Goal: Transaction & Acquisition: Register for event/course

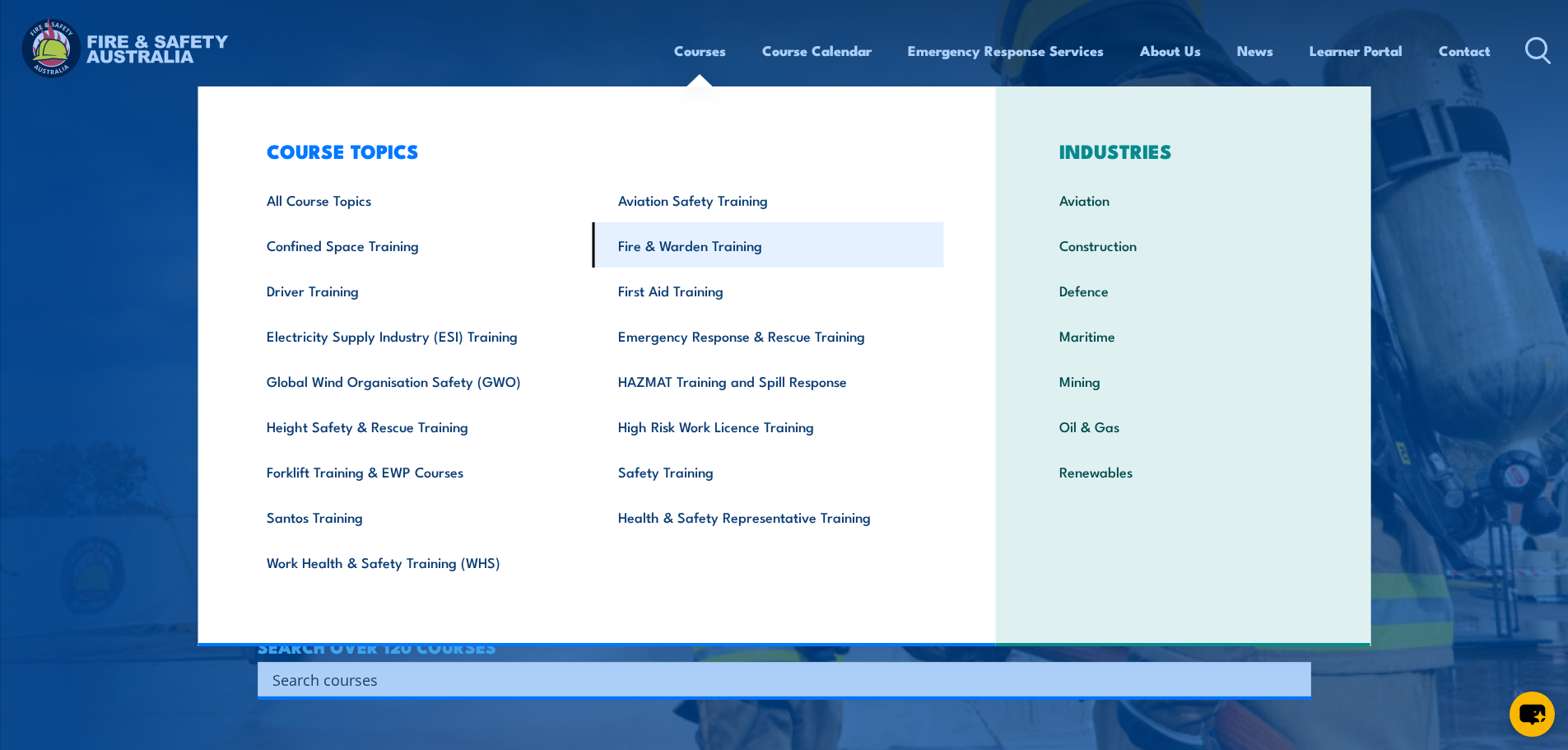
click at [680, 248] on link "Fire & Warden Training" at bounding box center [768, 244] width 351 height 45
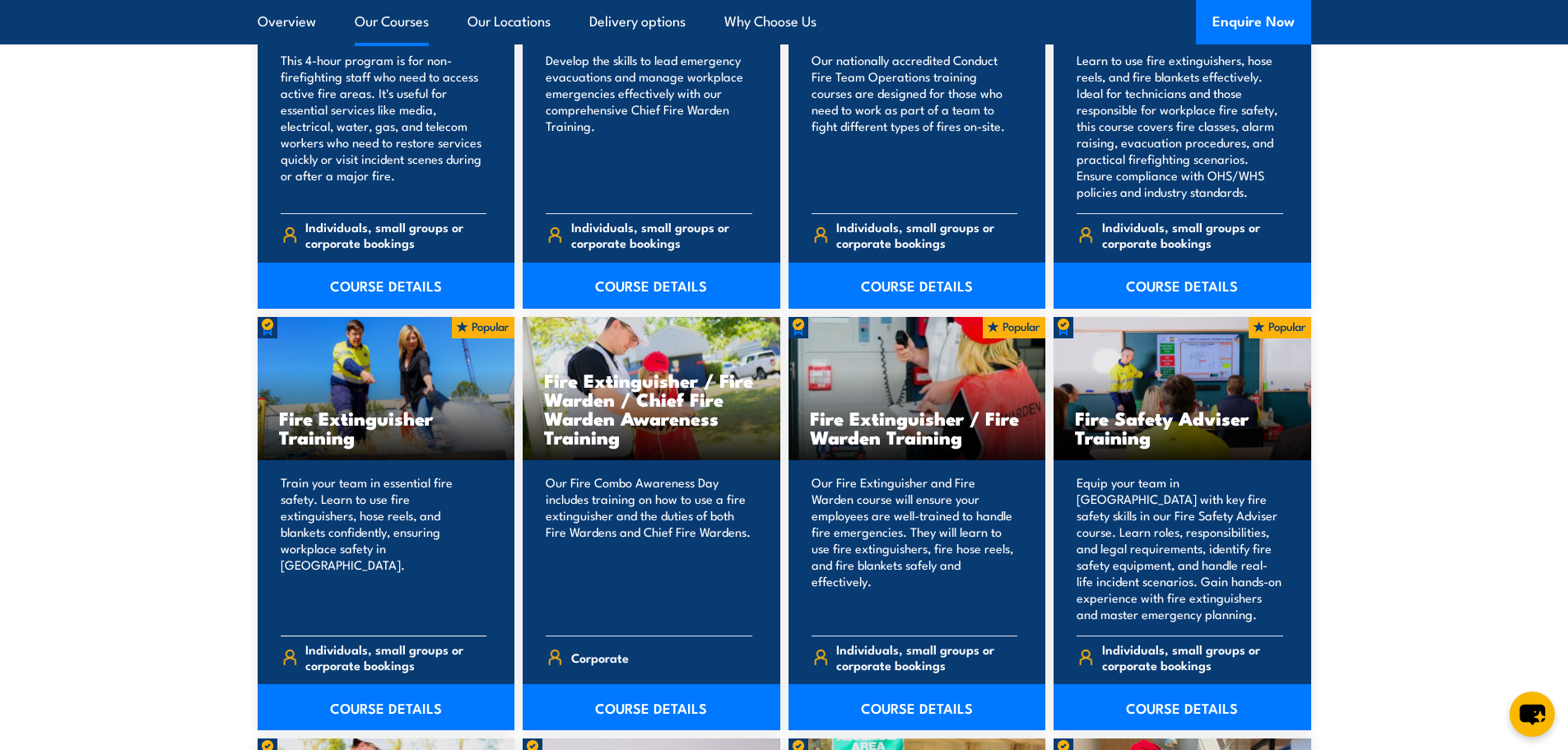
scroll to position [1811, 0]
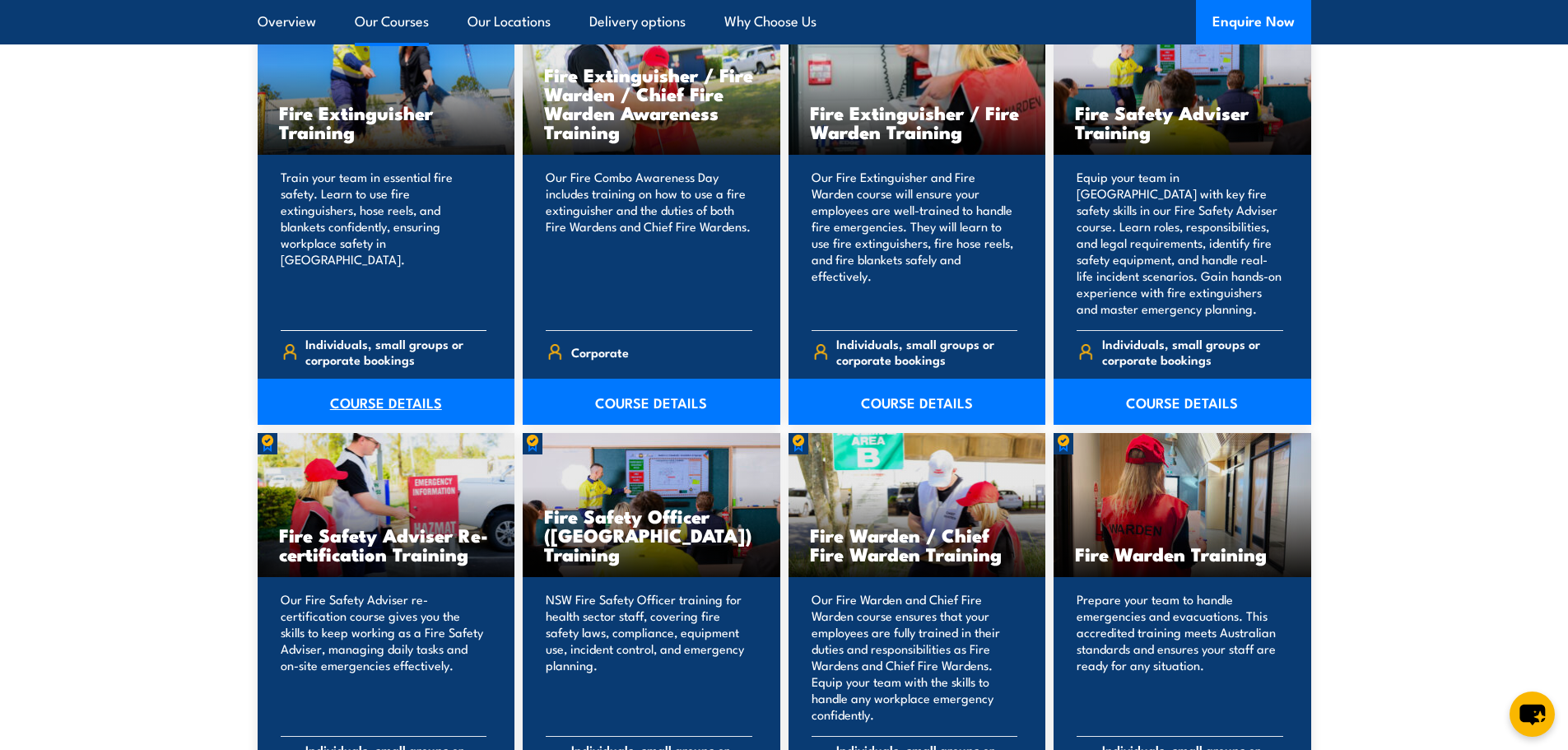
click at [373, 398] on link "COURSE DETAILS" at bounding box center [386, 401] width 257 height 46
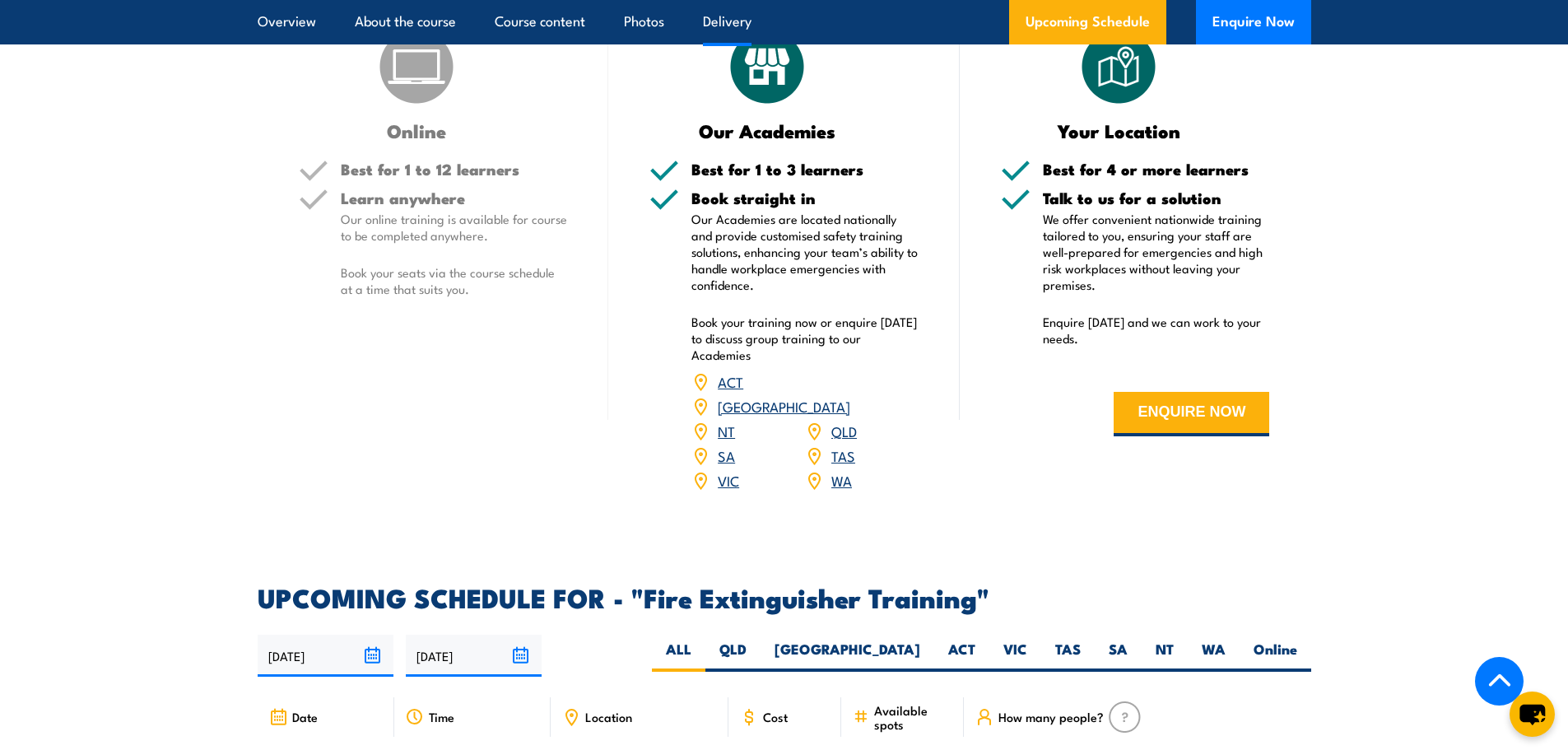
scroll to position [2469, 0]
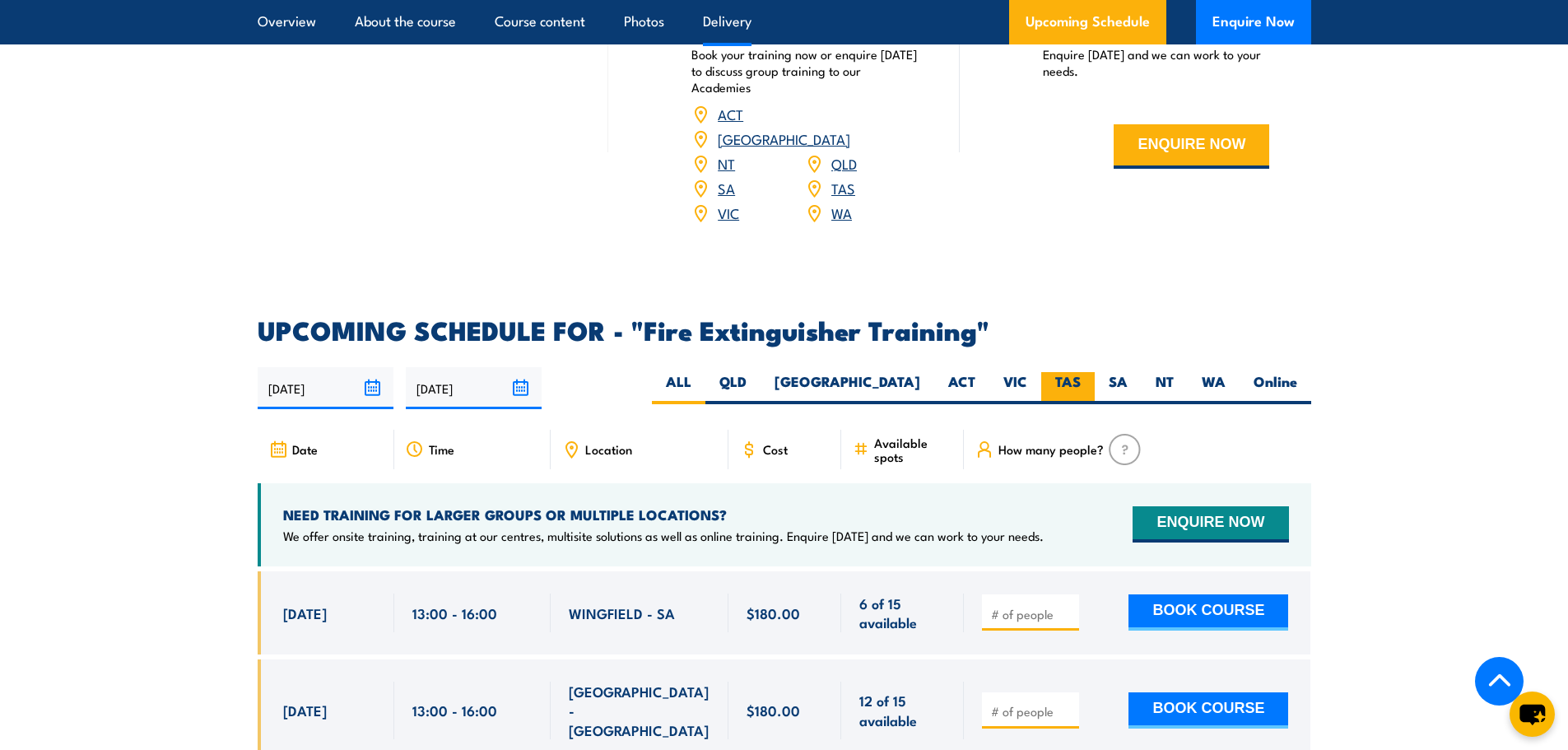
click at [1076, 372] on label "TAS" at bounding box center [1067, 388] width 54 height 32
click at [1080, 372] on input "TAS" at bounding box center [1086, 377] width 10 height 10
radio input "true"
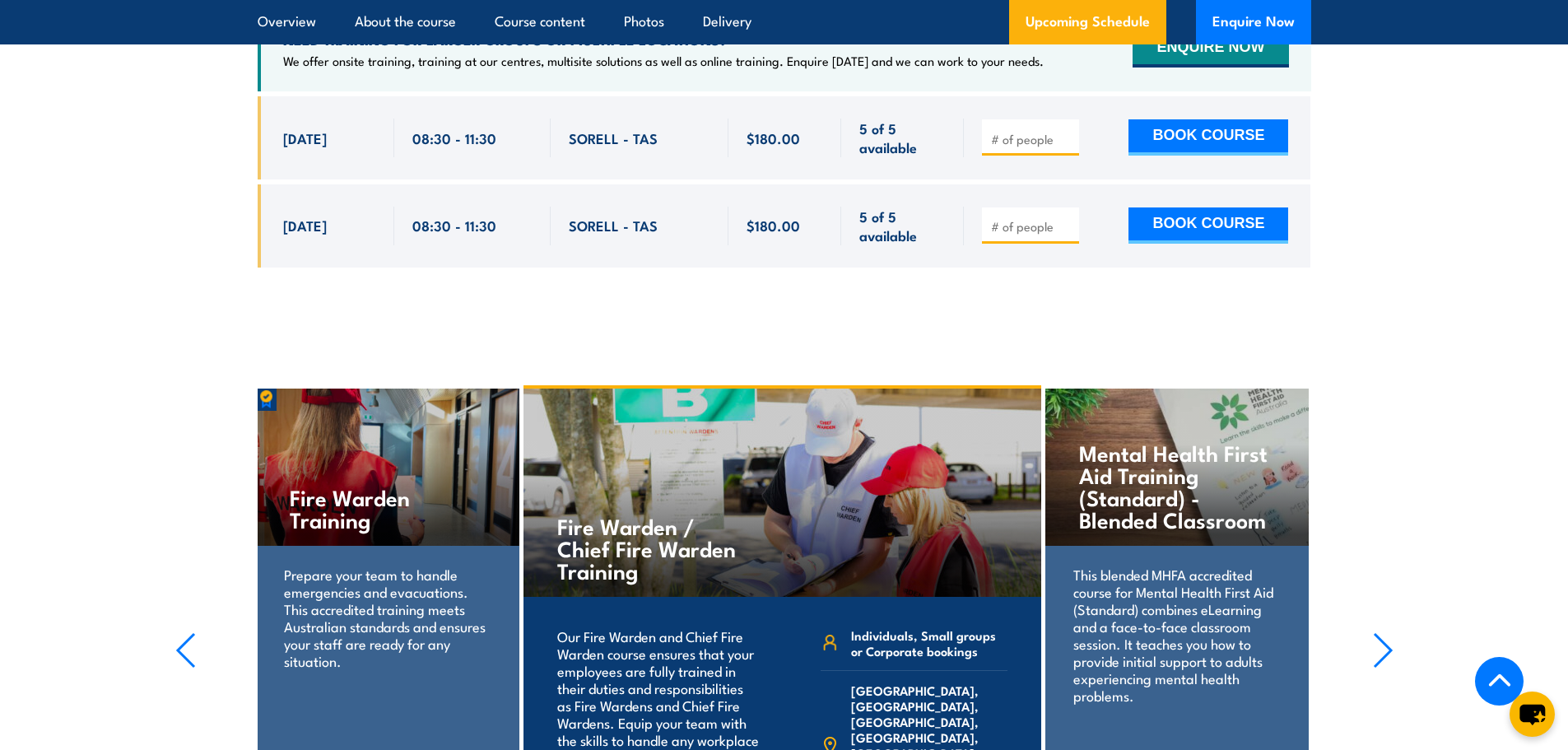
scroll to position [2845, 0]
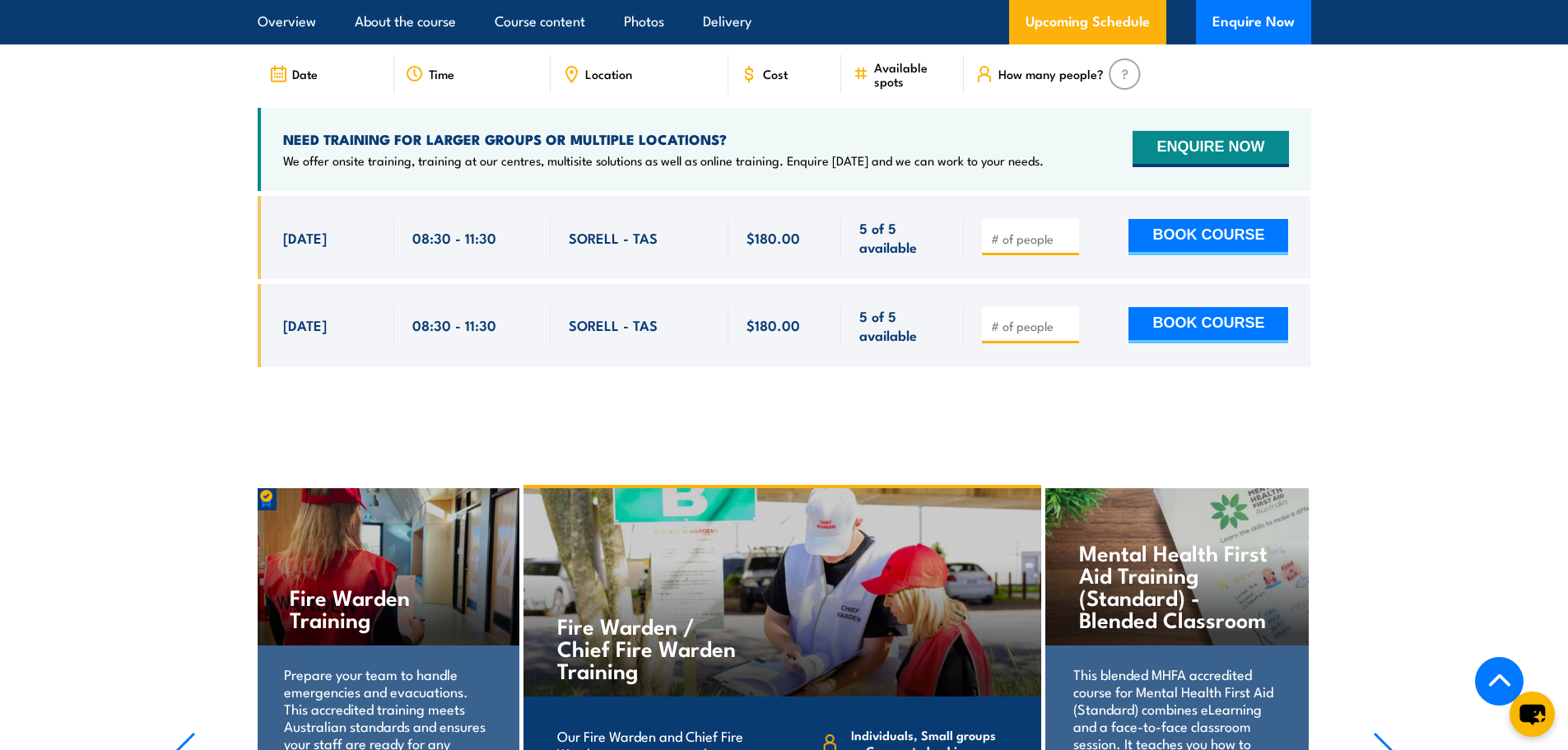
click at [1025, 230] on input "number" at bounding box center [1031, 238] width 82 height 16
type input "1"
click at [1200, 219] on button "BOOK COURSE" at bounding box center [1207, 237] width 160 height 36
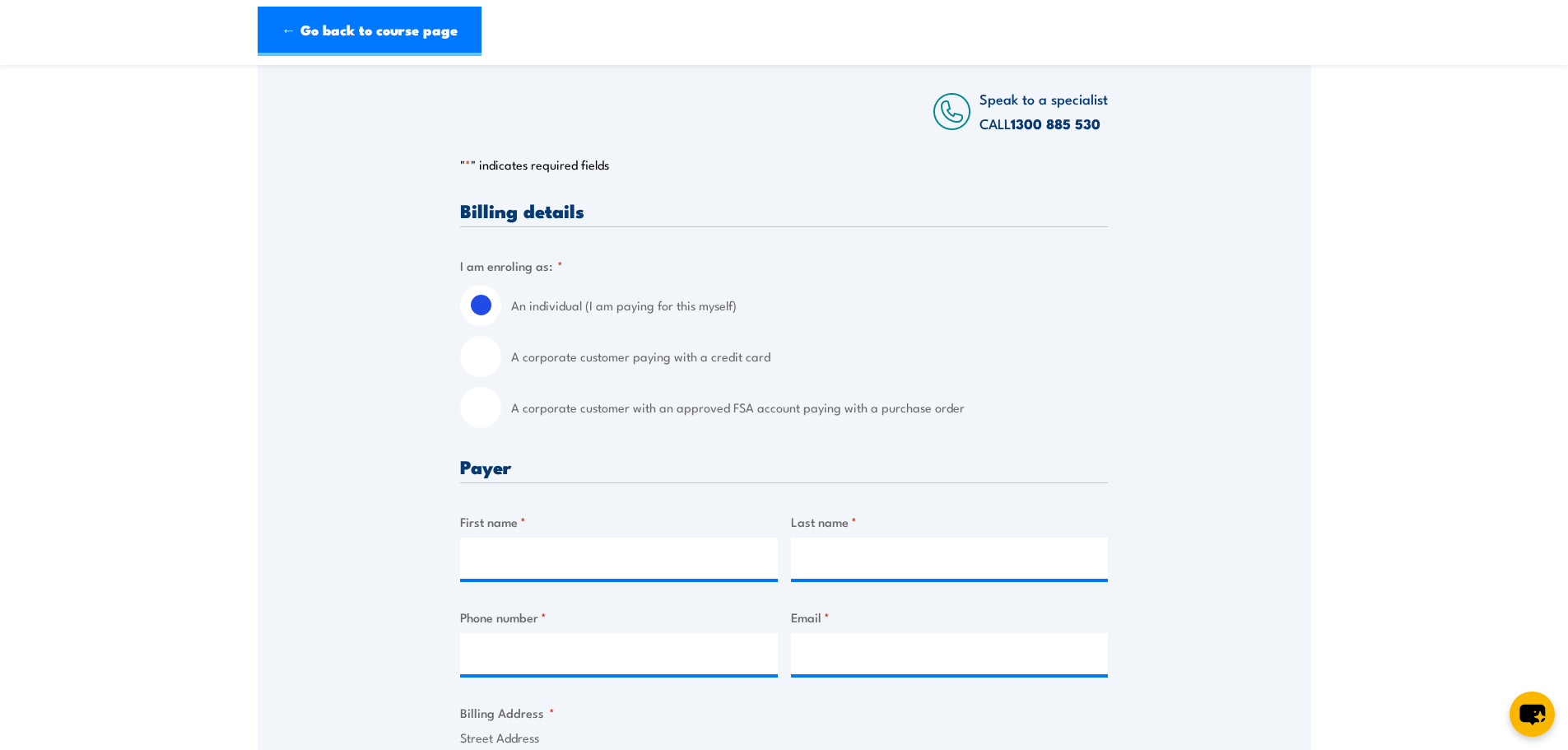
click at [487, 412] on input "A corporate customer with an approved FSA account paying with a purchase order" at bounding box center [481, 407] width 41 height 41
radio input "true"
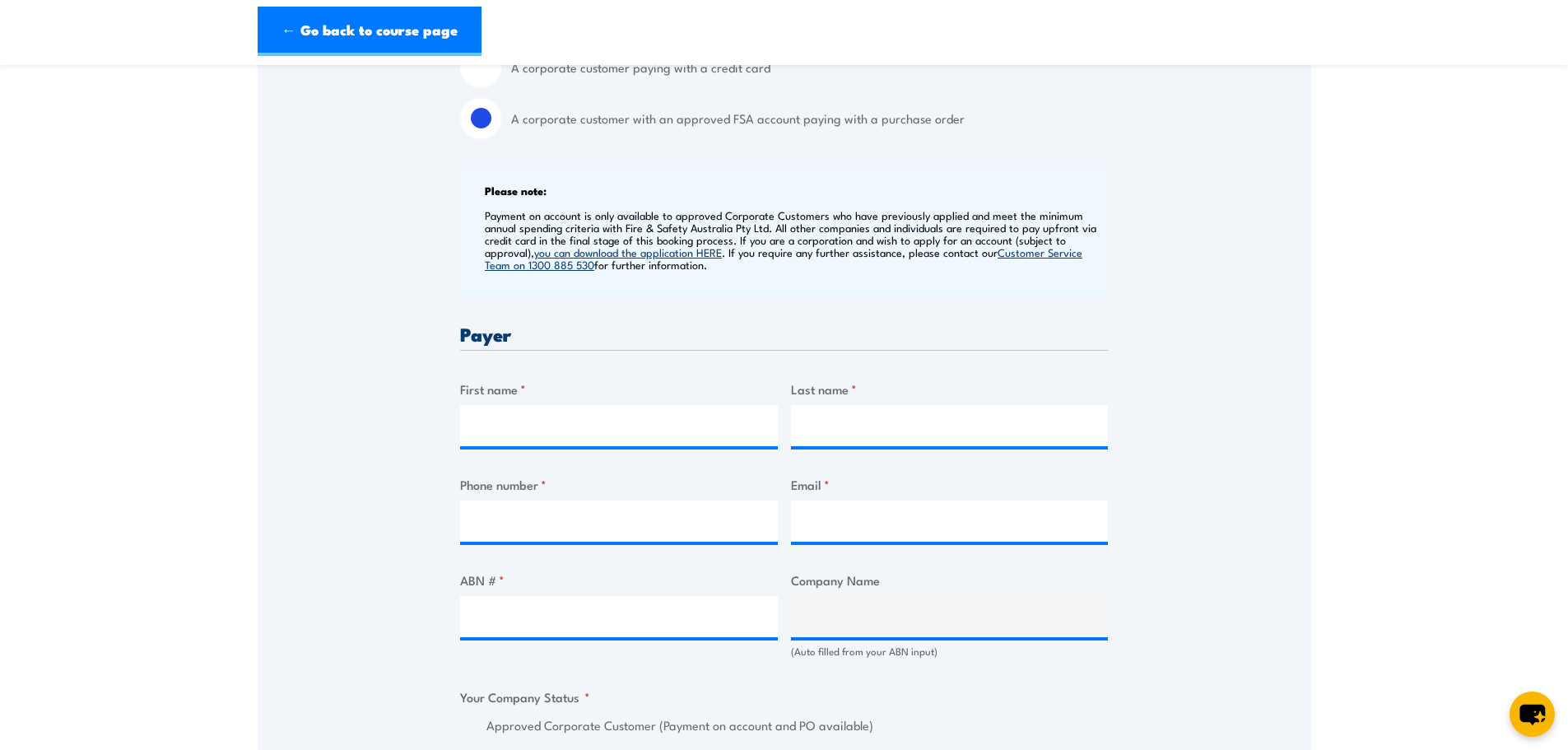
scroll to position [823, 0]
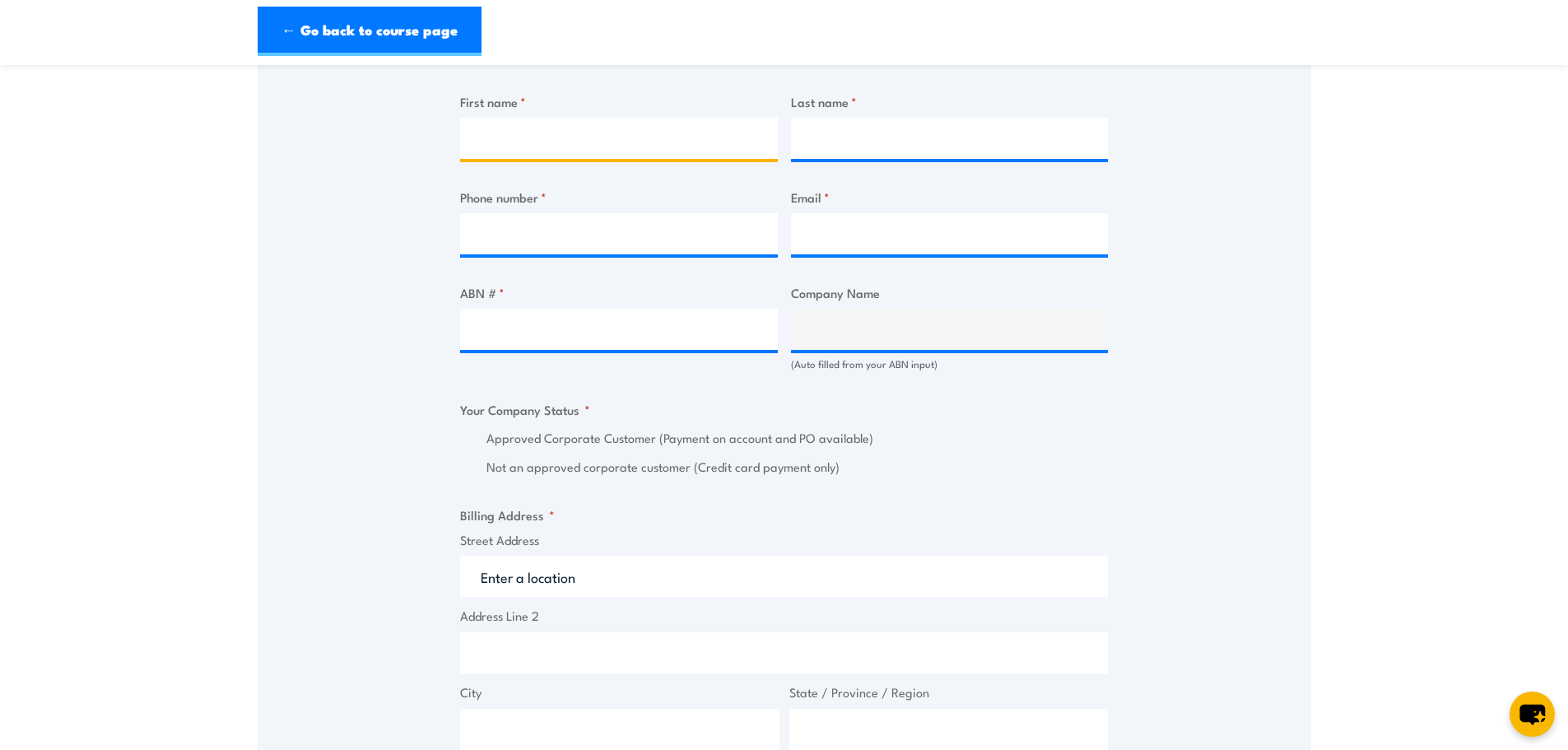
click at [514, 143] on input "First name *" at bounding box center [619, 138] width 318 height 41
type input "Sarah"
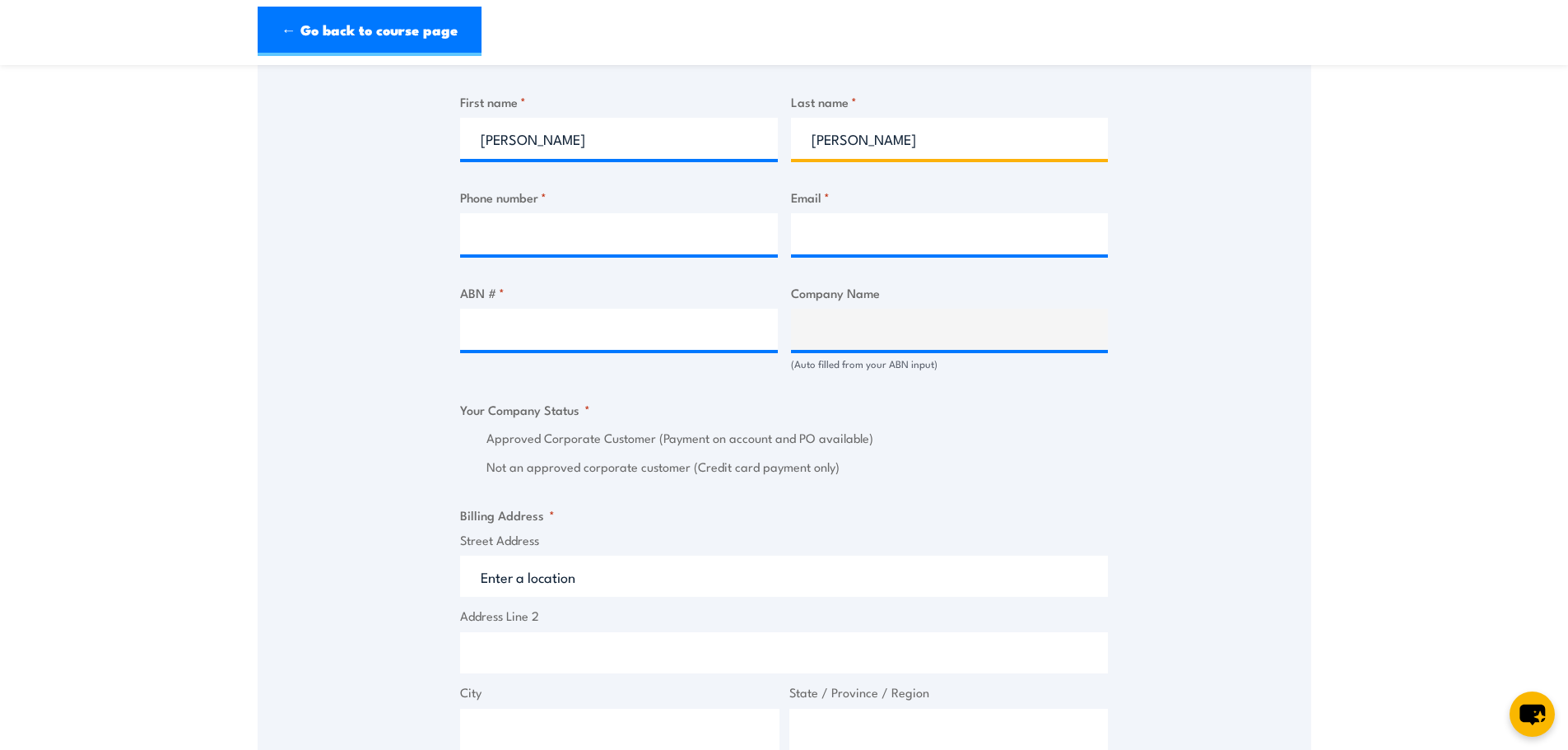
type input "Dalrymple"
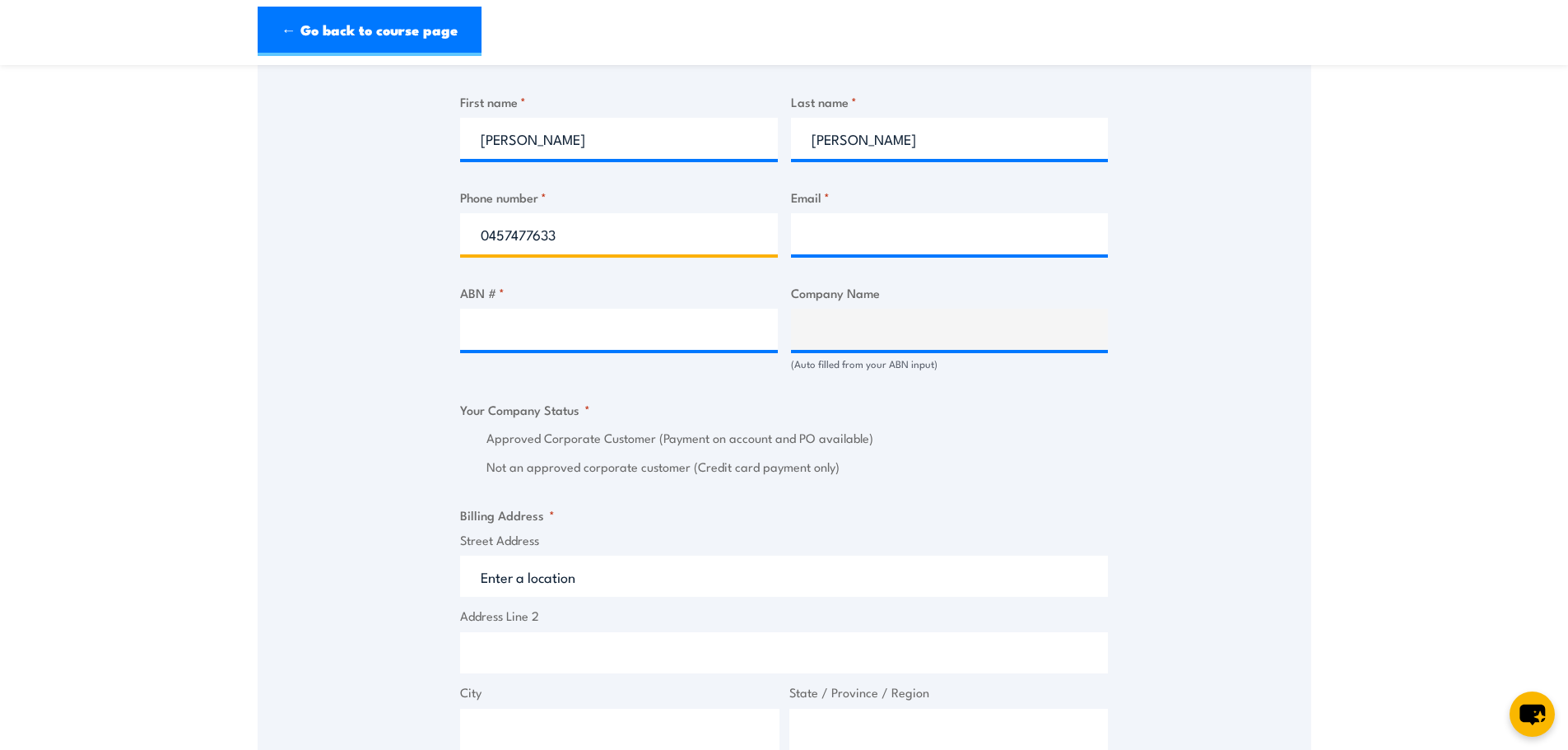
type input "0457477633"
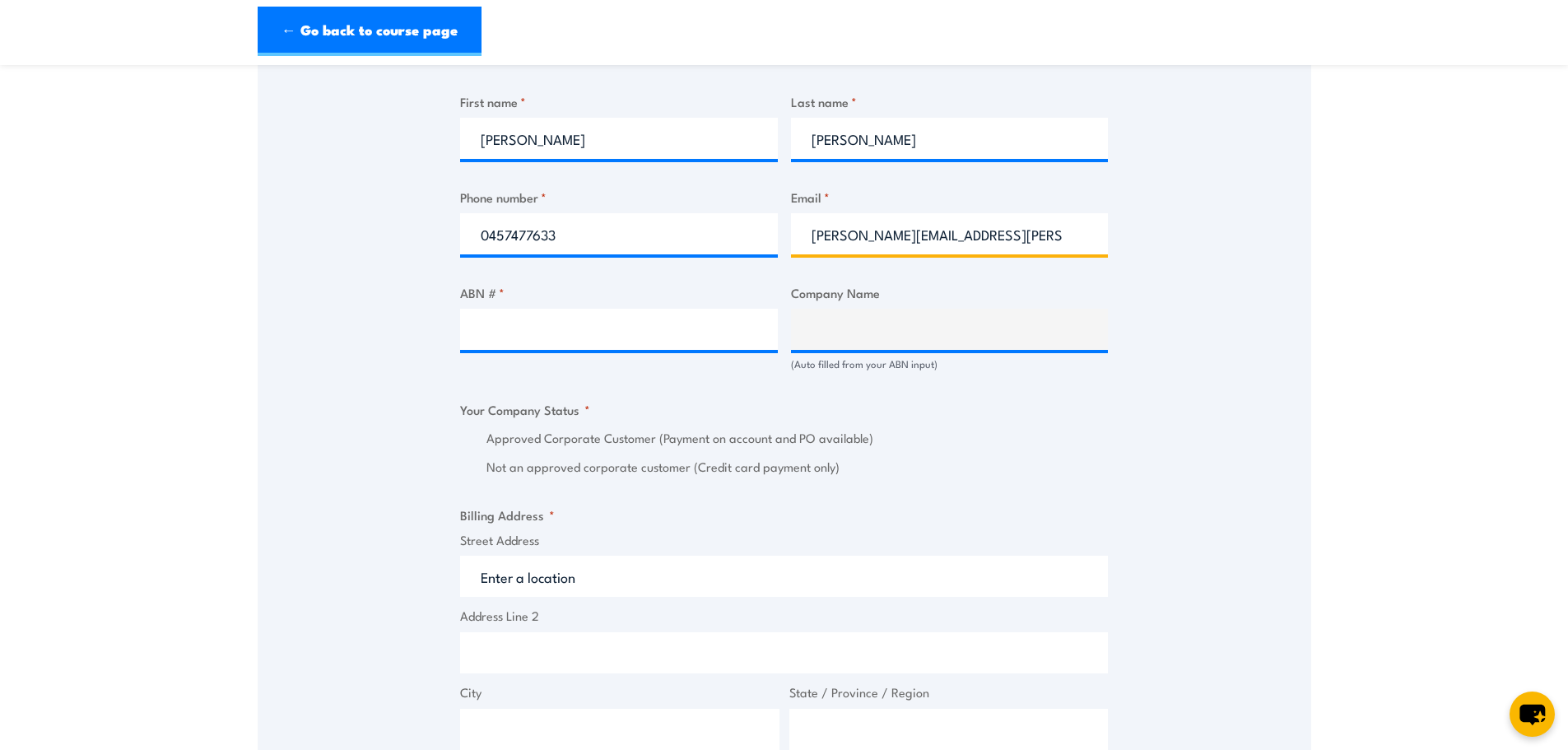
type input "sarah.dalrymple@lms.com.au"
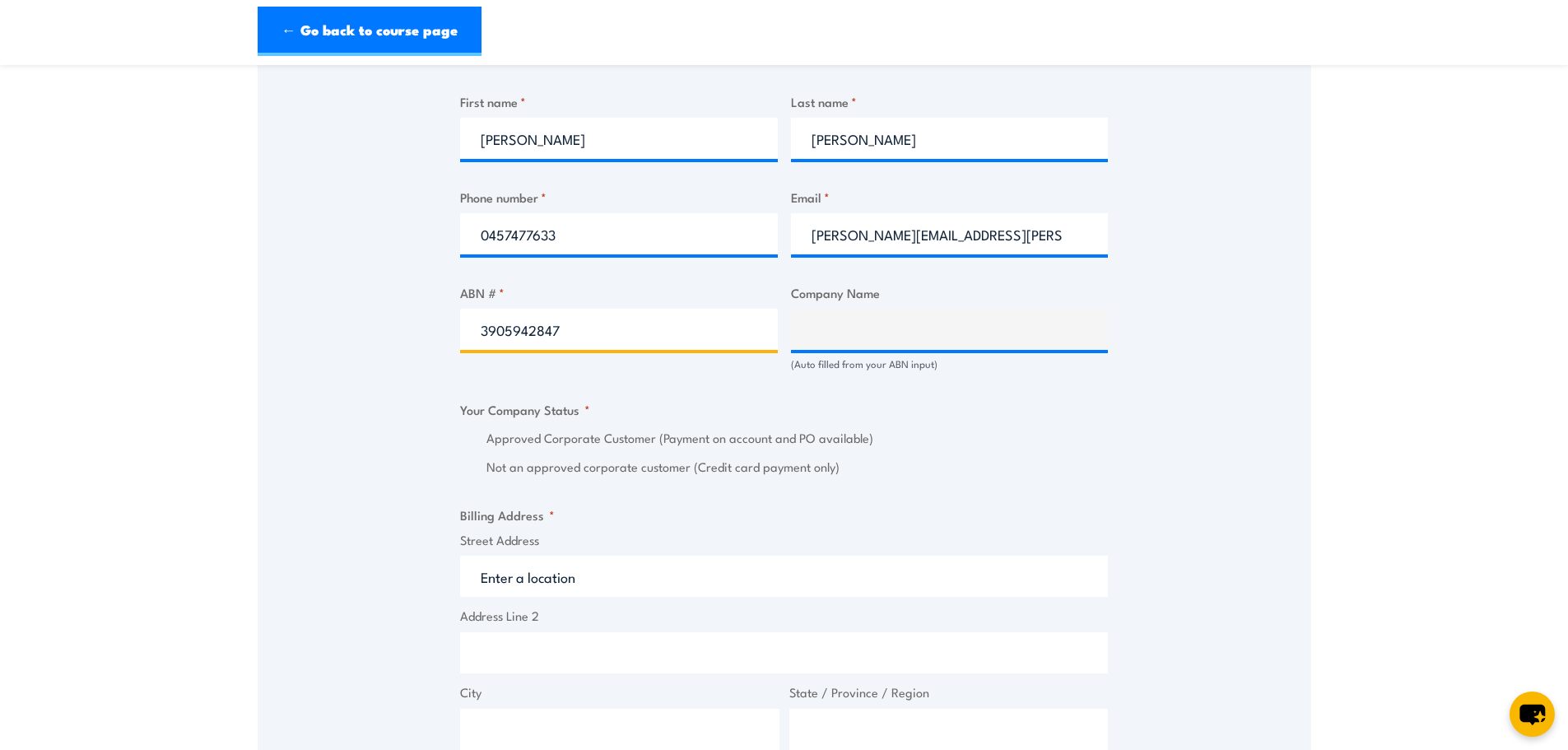
type input "39059428474"
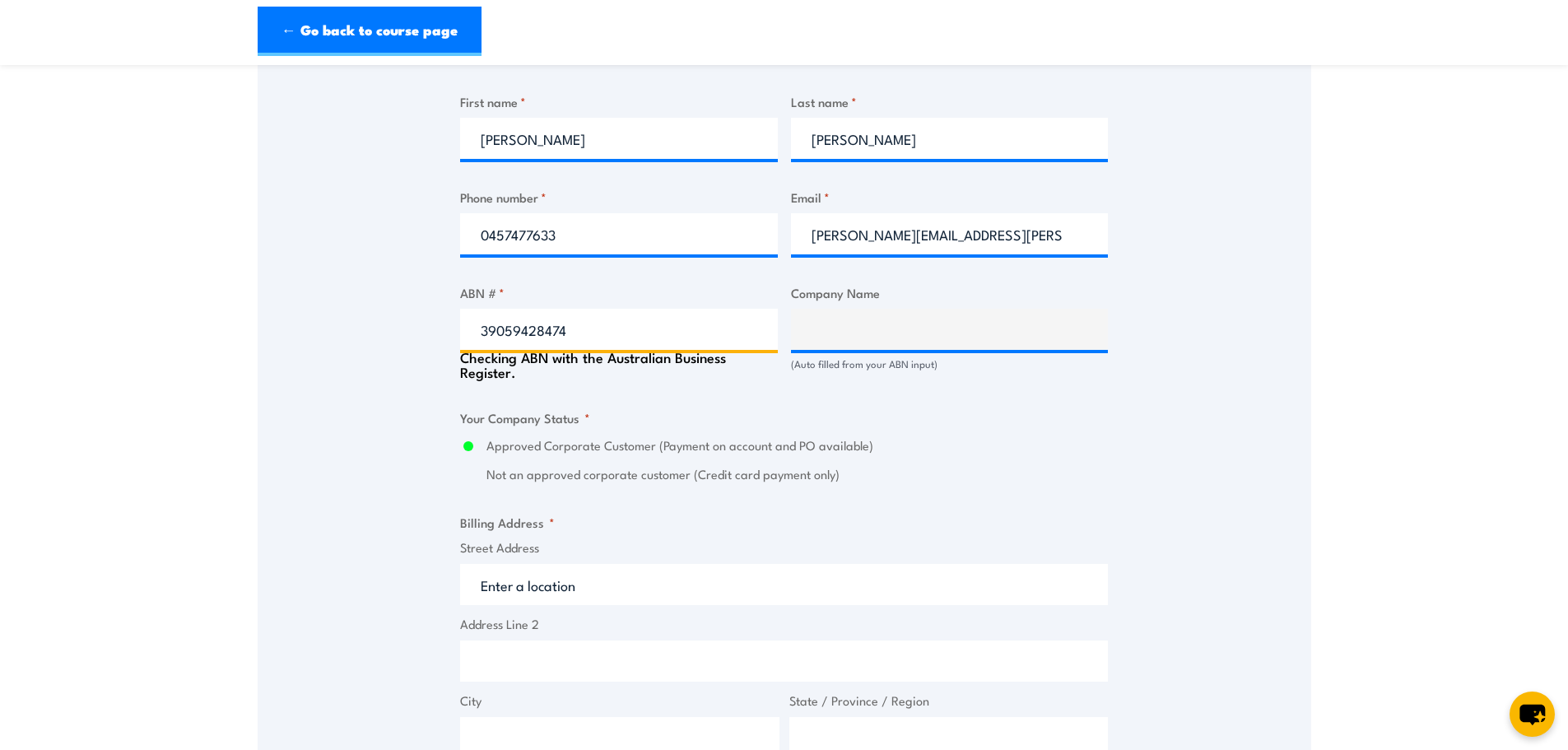
type input "LMS ENERGY PTY LTD"
radio input "true"
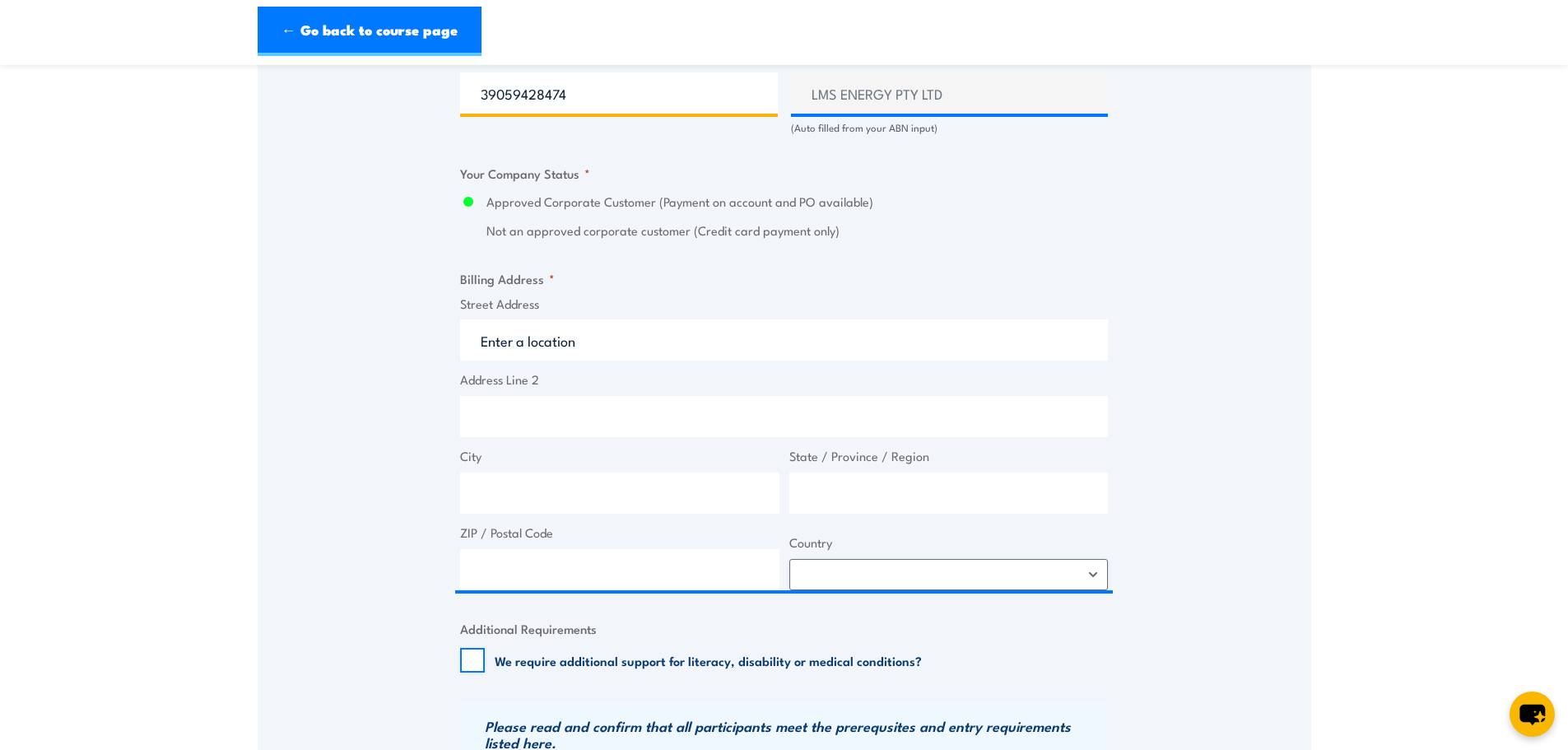
scroll to position [1152, 0]
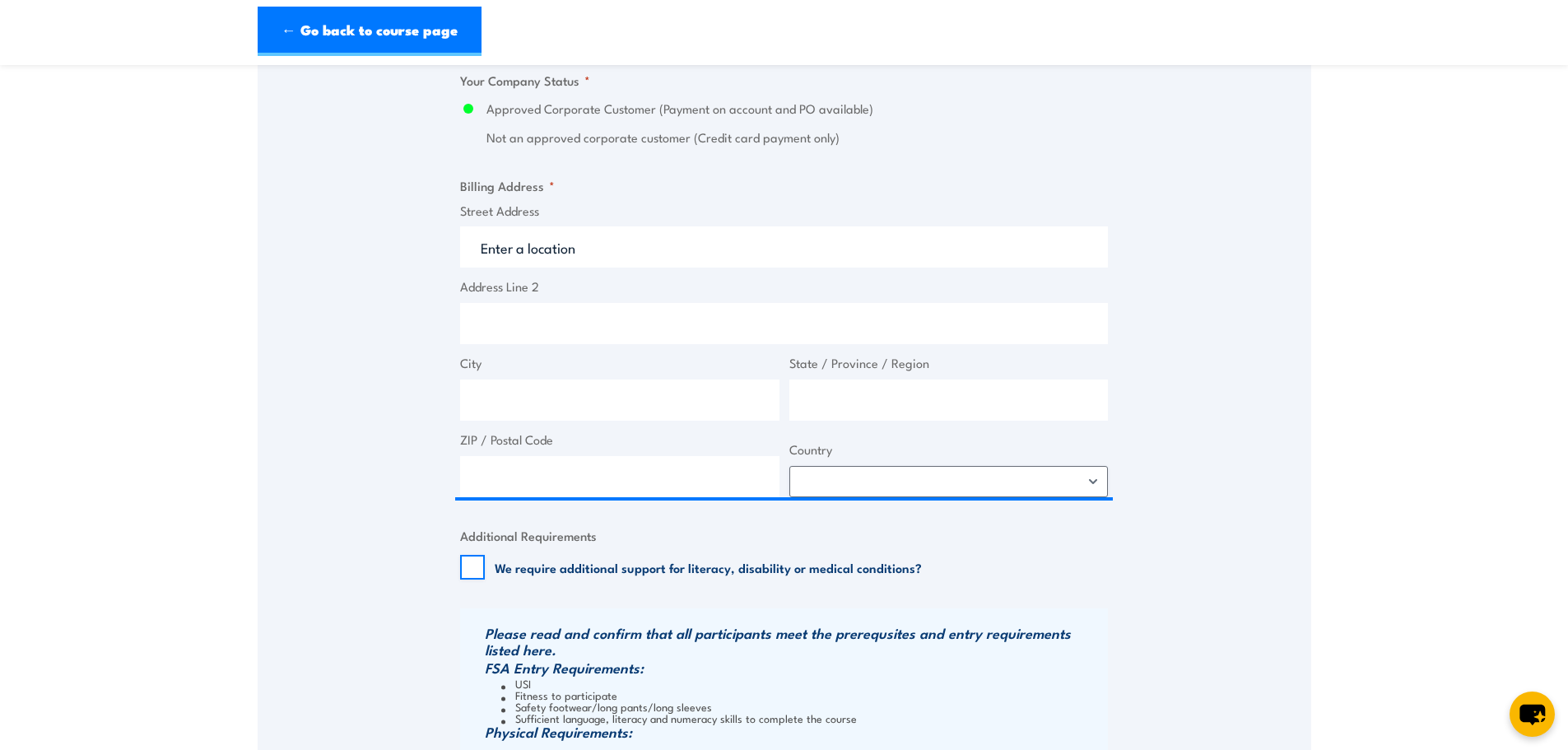
type input "39059428474"
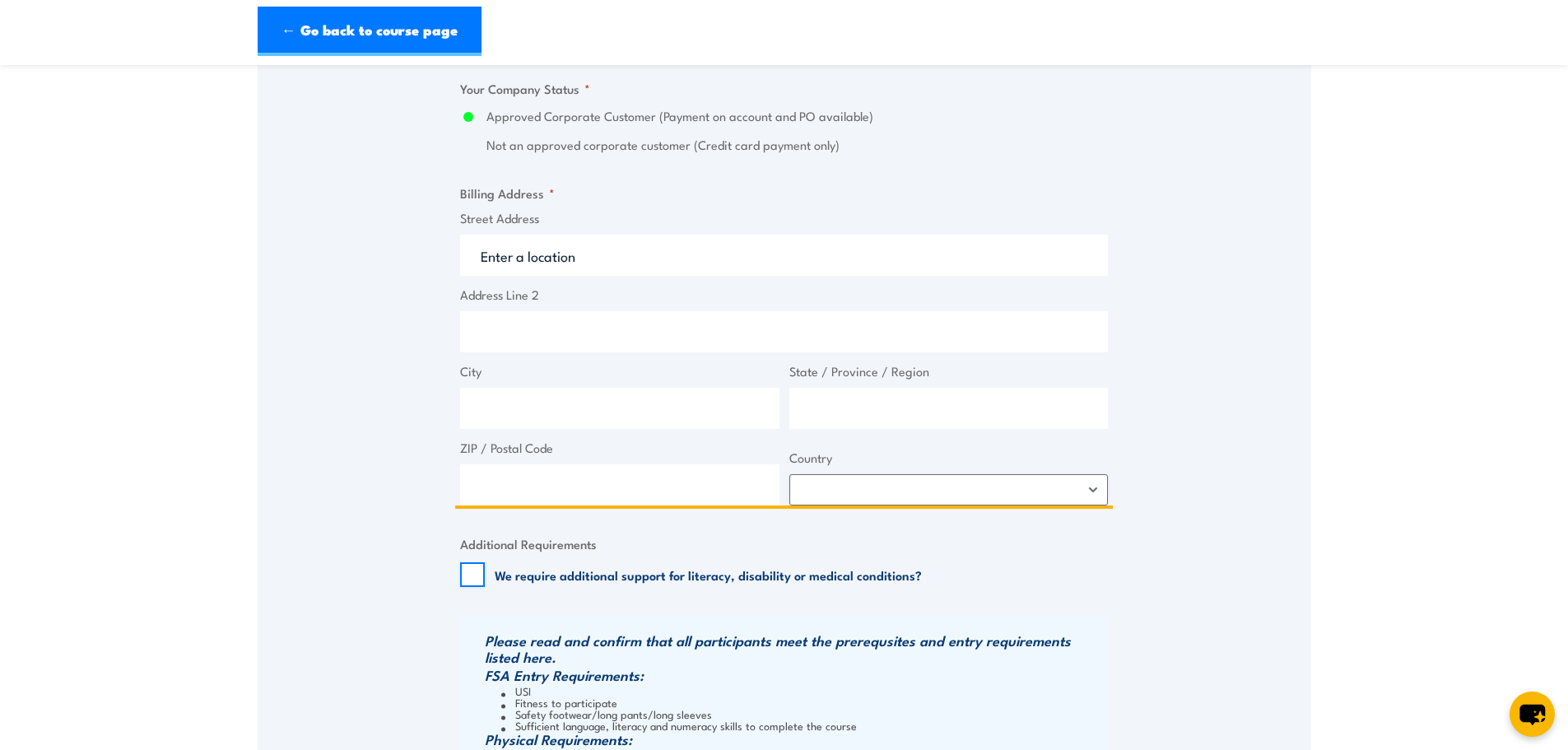
click at [542, 265] on input "Street Address" at bounding box center [784, 255] width 647 height 41
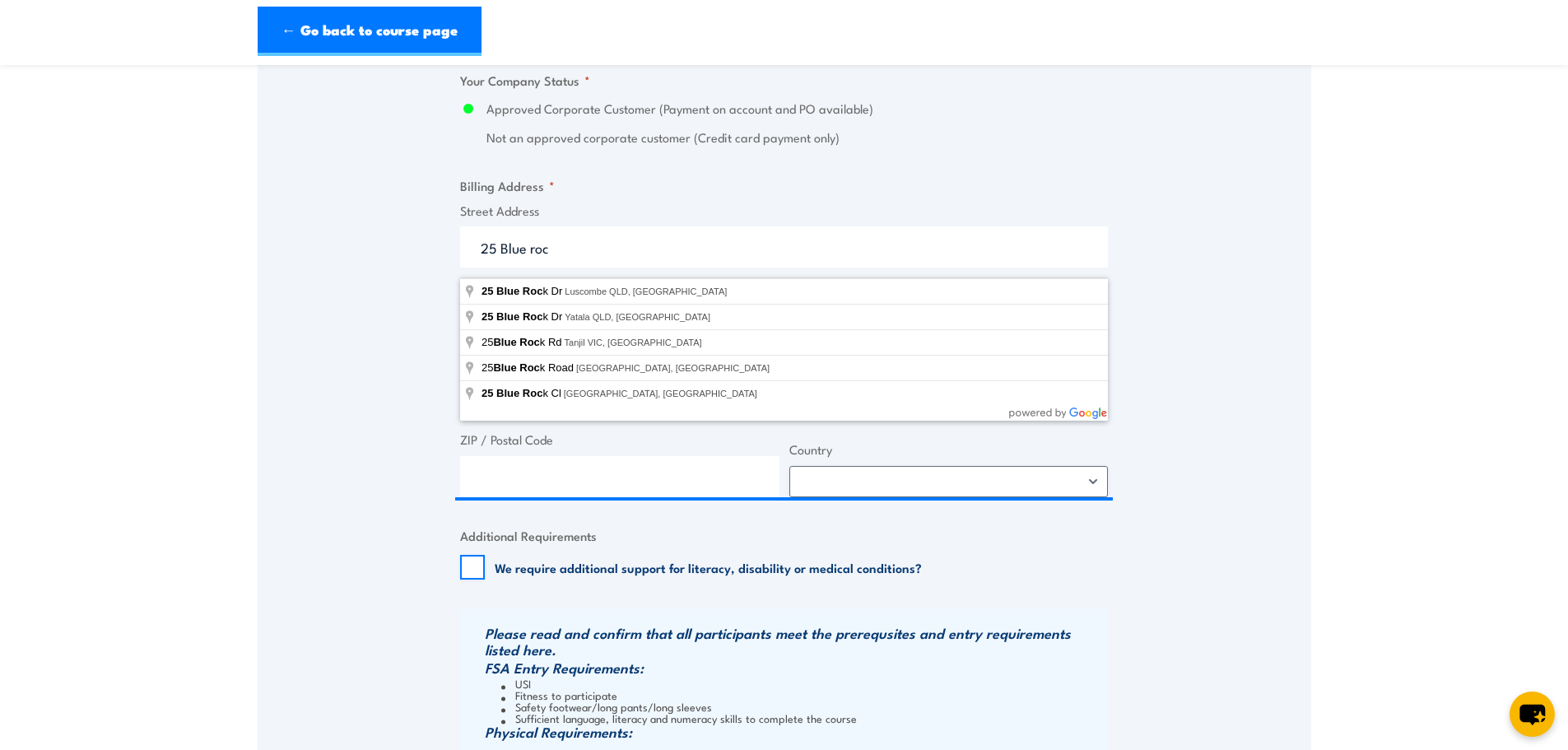
type input "25 Blue Rock Dr, Yatala QLD, Australia"
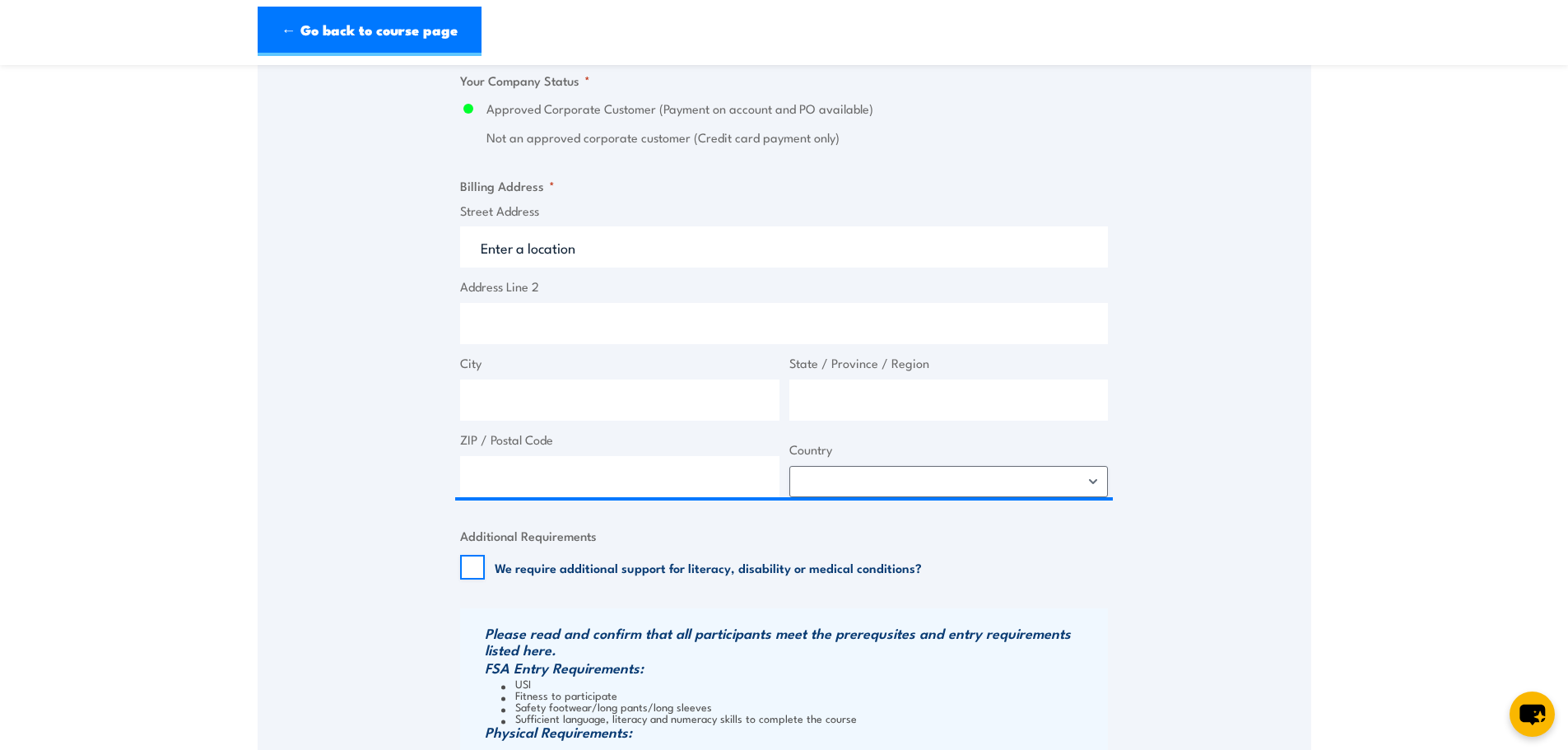
type input "25 Blue Rock Dr"
type input "Yatala"
type input "Queensland"
type input "4207"
select select "Australia"
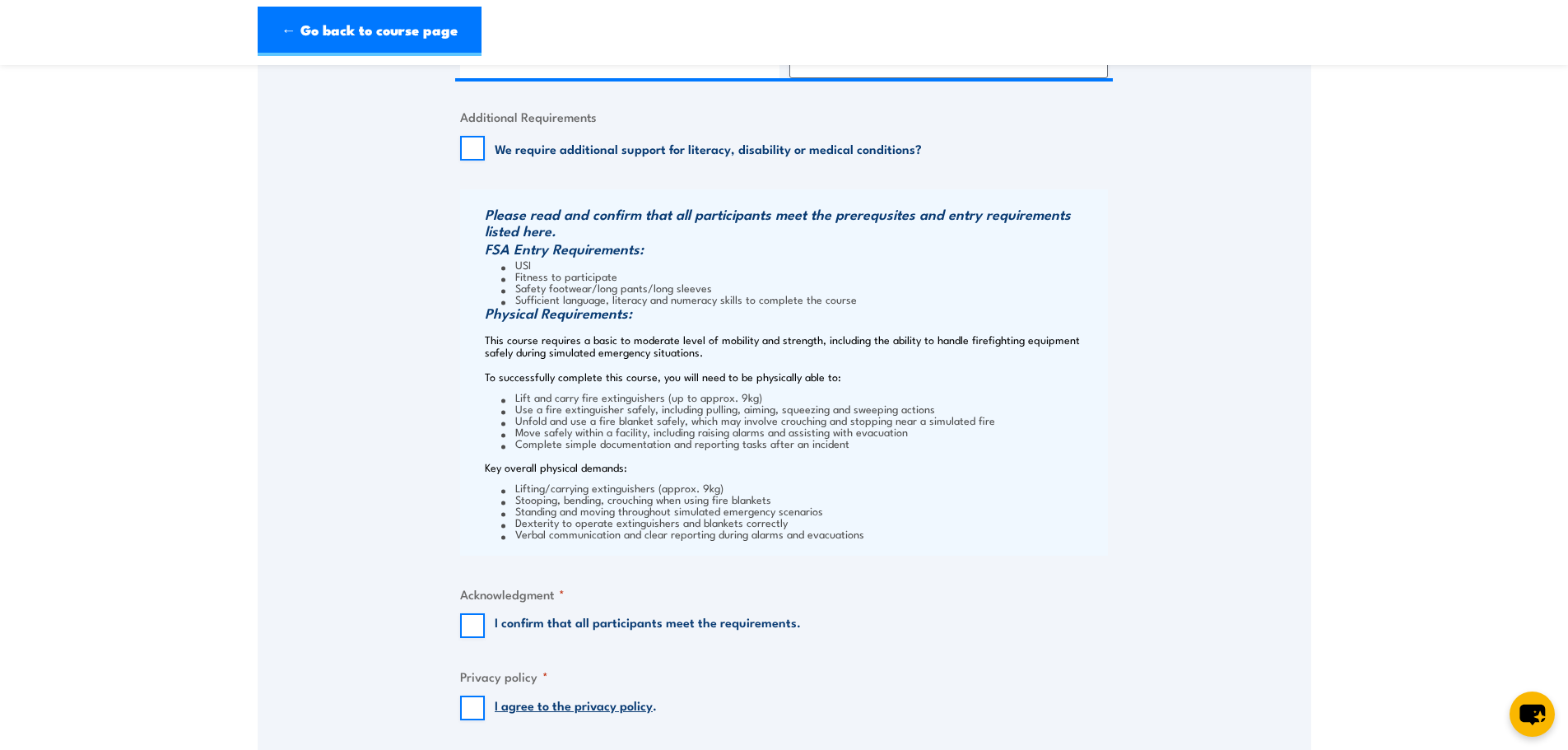
scroll to position [1729, 0]
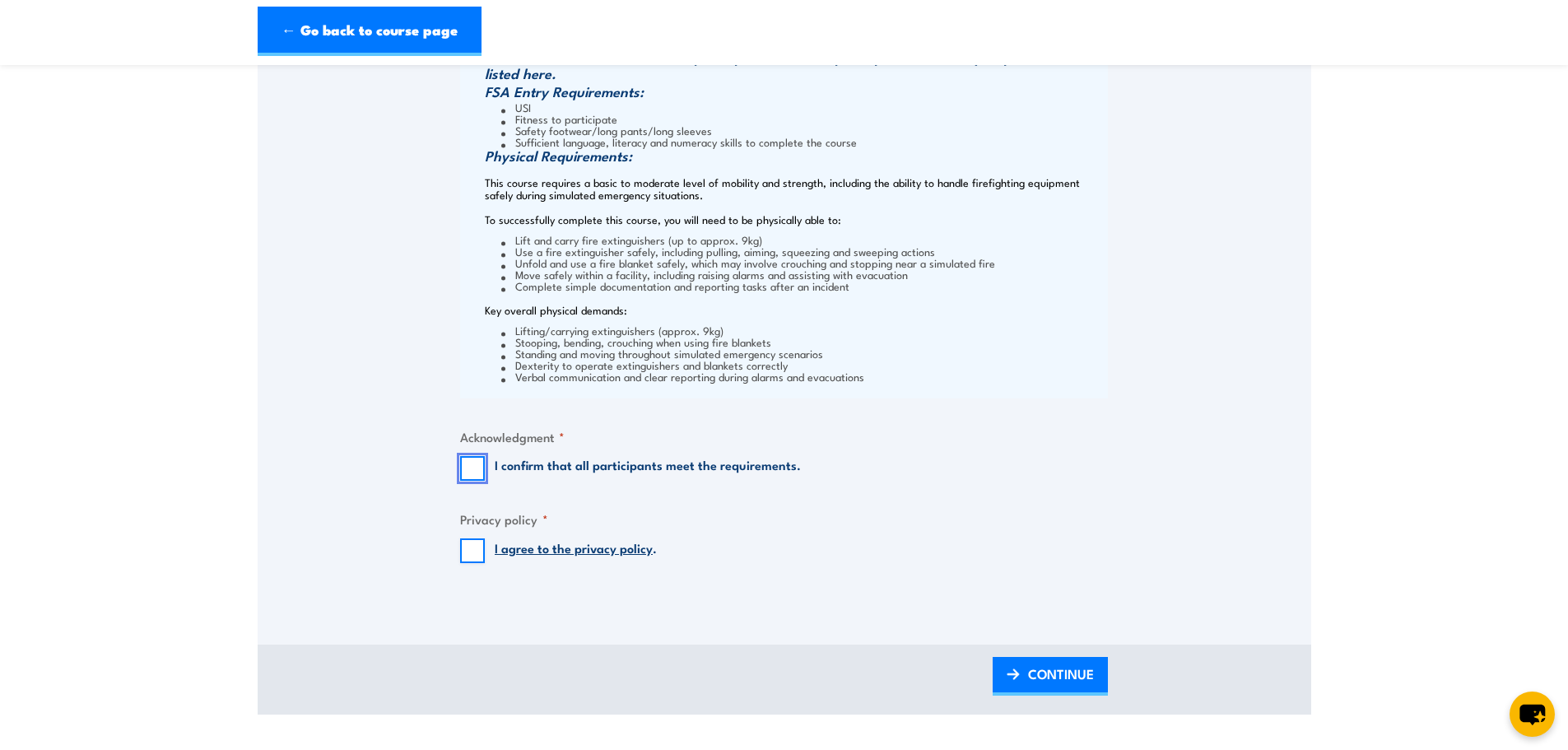
click at [471, 481] on input "I confirm that all participants meet the requirements." at bounding box center [472, 468] width 25 height 25
checkbox input "true"
click at [469, 558] on input "I agree to the privacy policy ." at bounding box center [472, 551] width 25 height 25
checkbox input "true"
drag, startPoint x: 1071, startPoint y: 684, endPoint x: 1066, endPoint y: 677, distance: 8.6
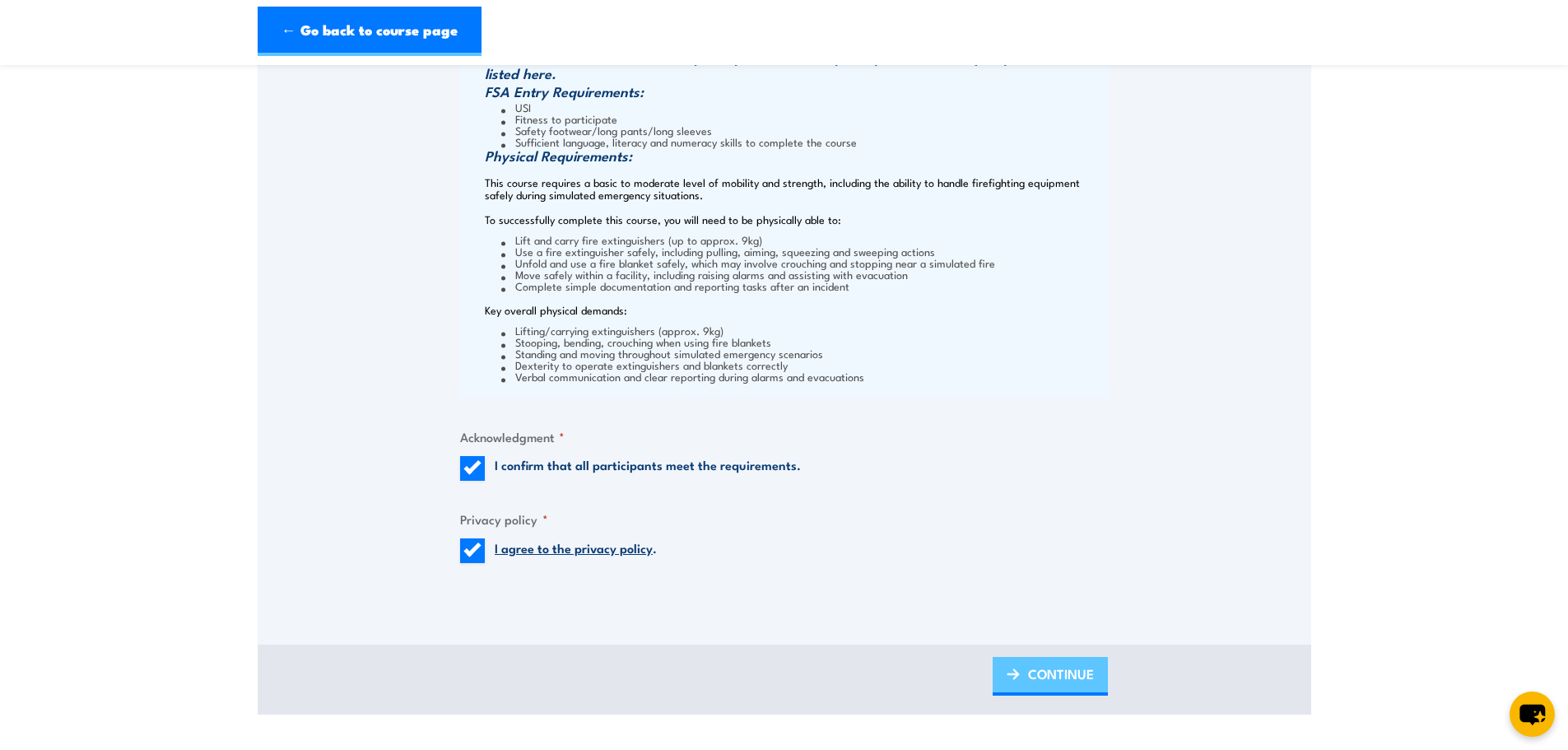
click at [1071, 684] on span "CONTINUE" at bounding box center [1061, 673] width 66 height 44
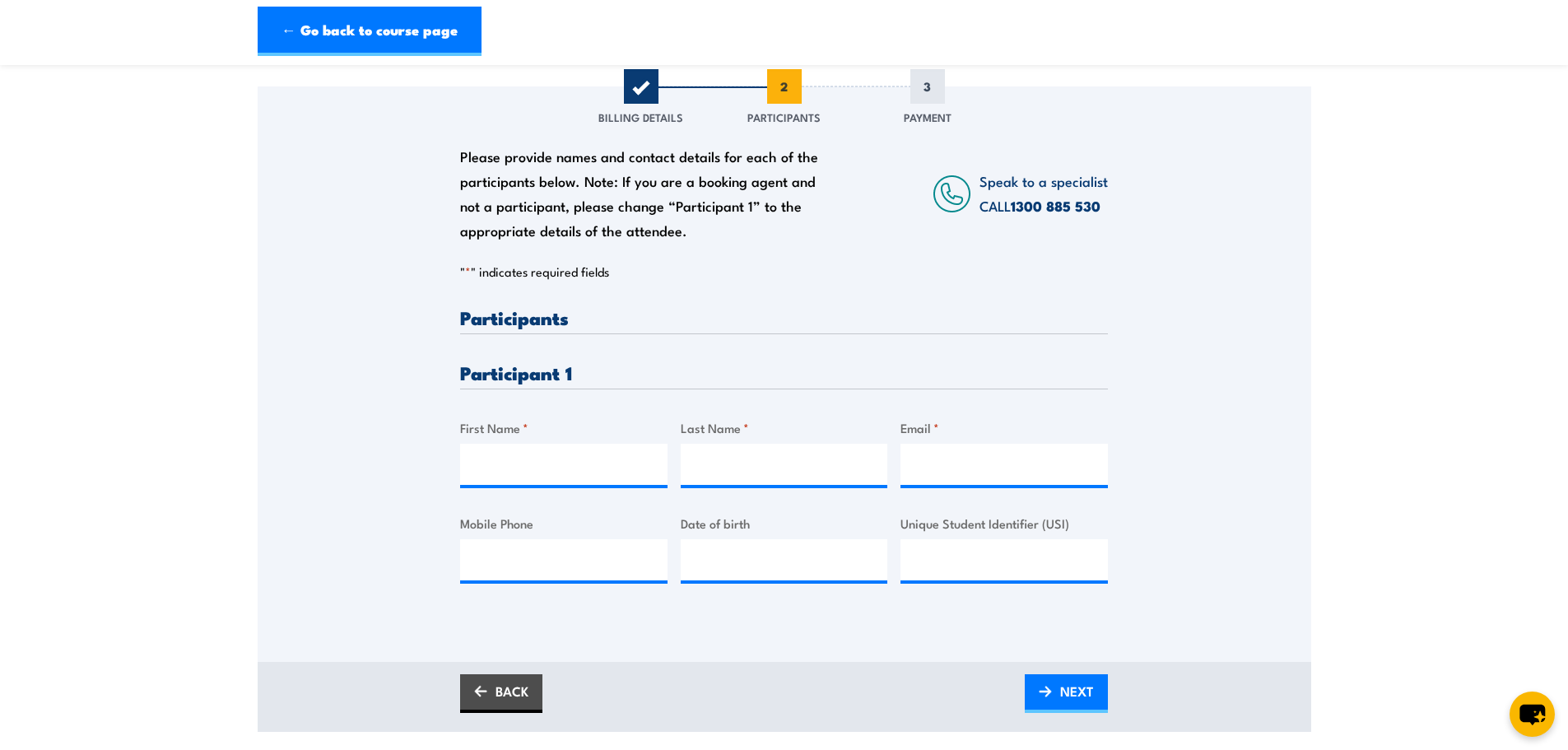
scroll to position [247, 0]
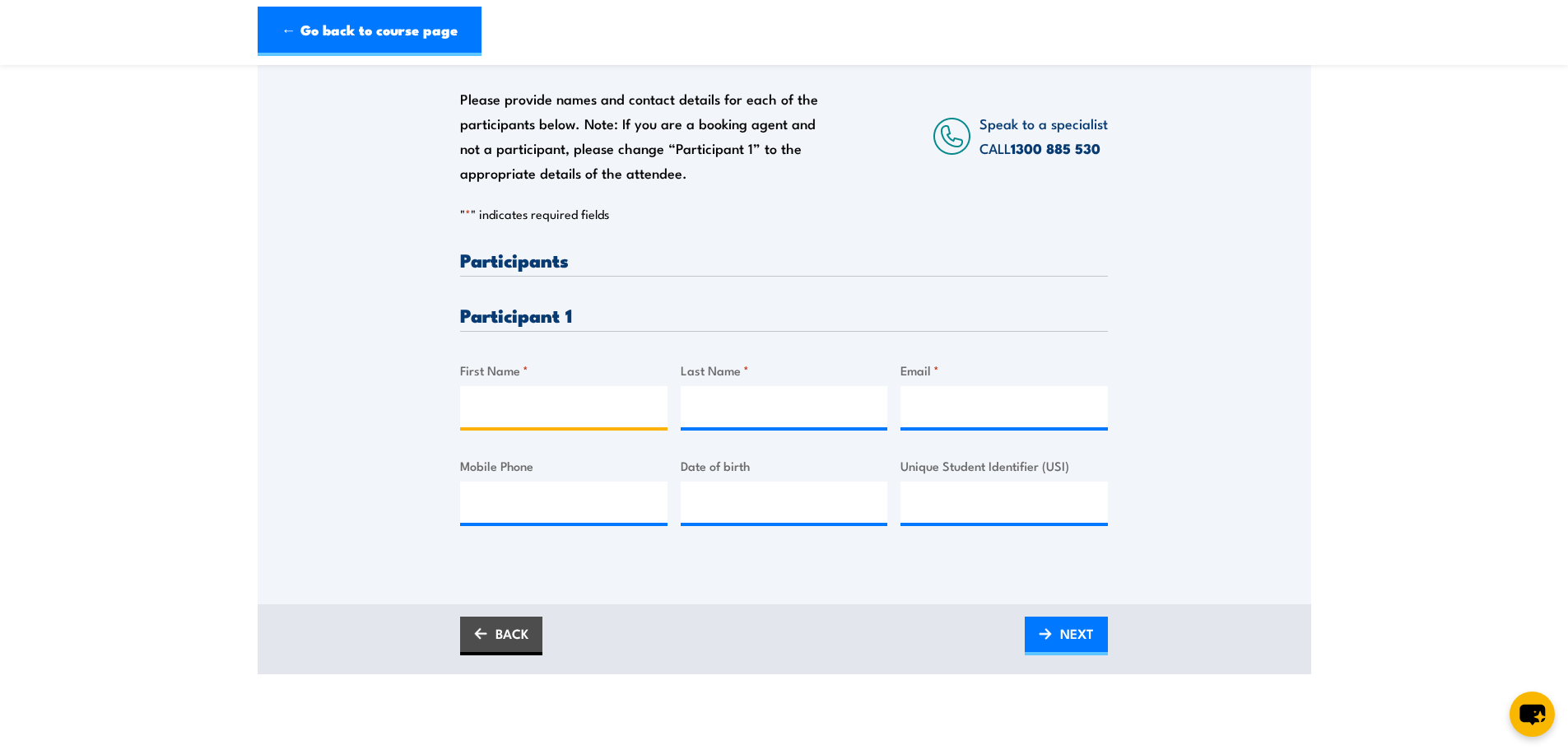
click at [570, 420] on input "First Name *" at bounding box center [564, 407] width 207 height 41
type input "Adam"
type input "Hughes"
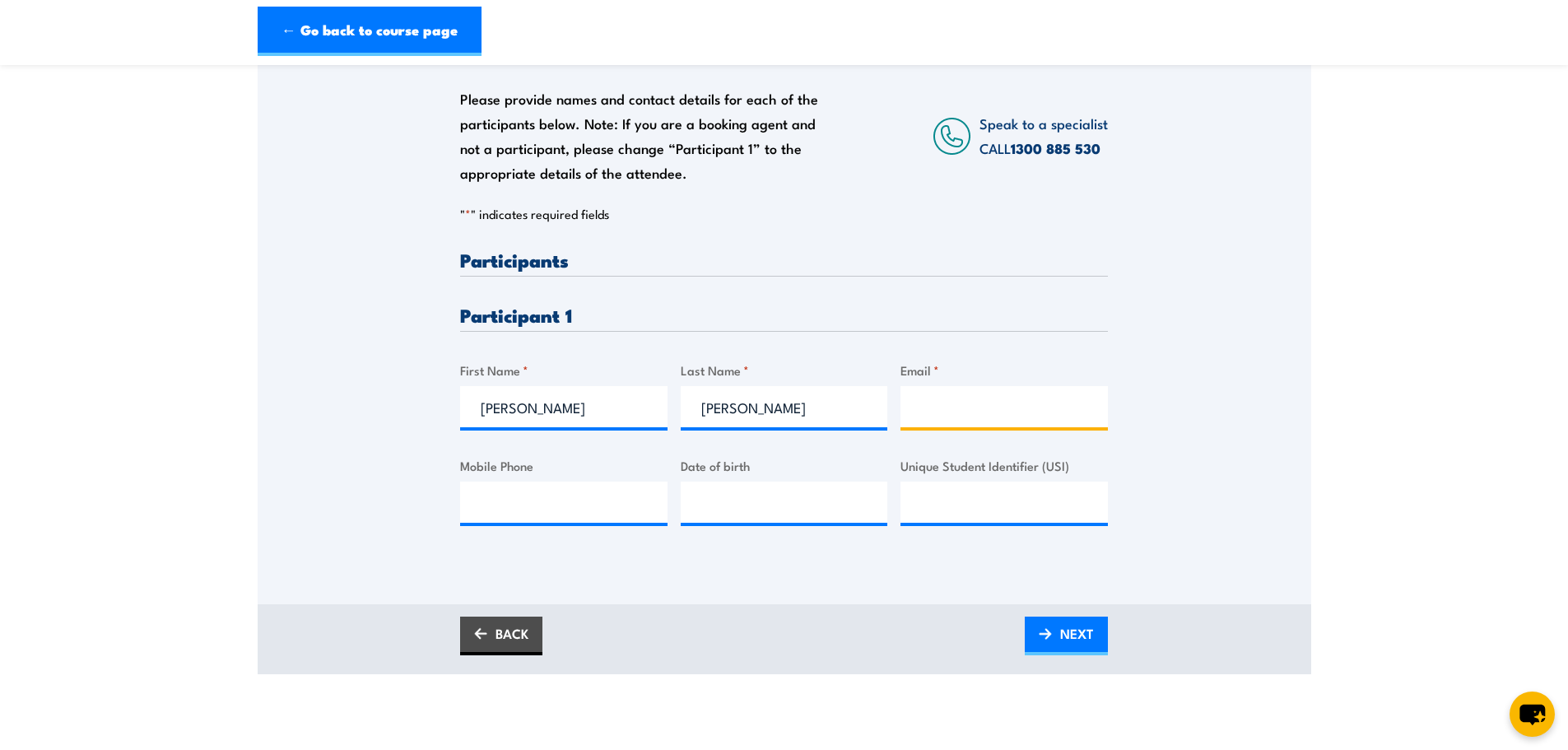
paste input "Adam.hughes@lms.com.au"
type input "Adam.hughes@lms.com.au"
click at [520, 513] on input "Mobile Phone" at bounding box center [564, 502] width 207 height 41
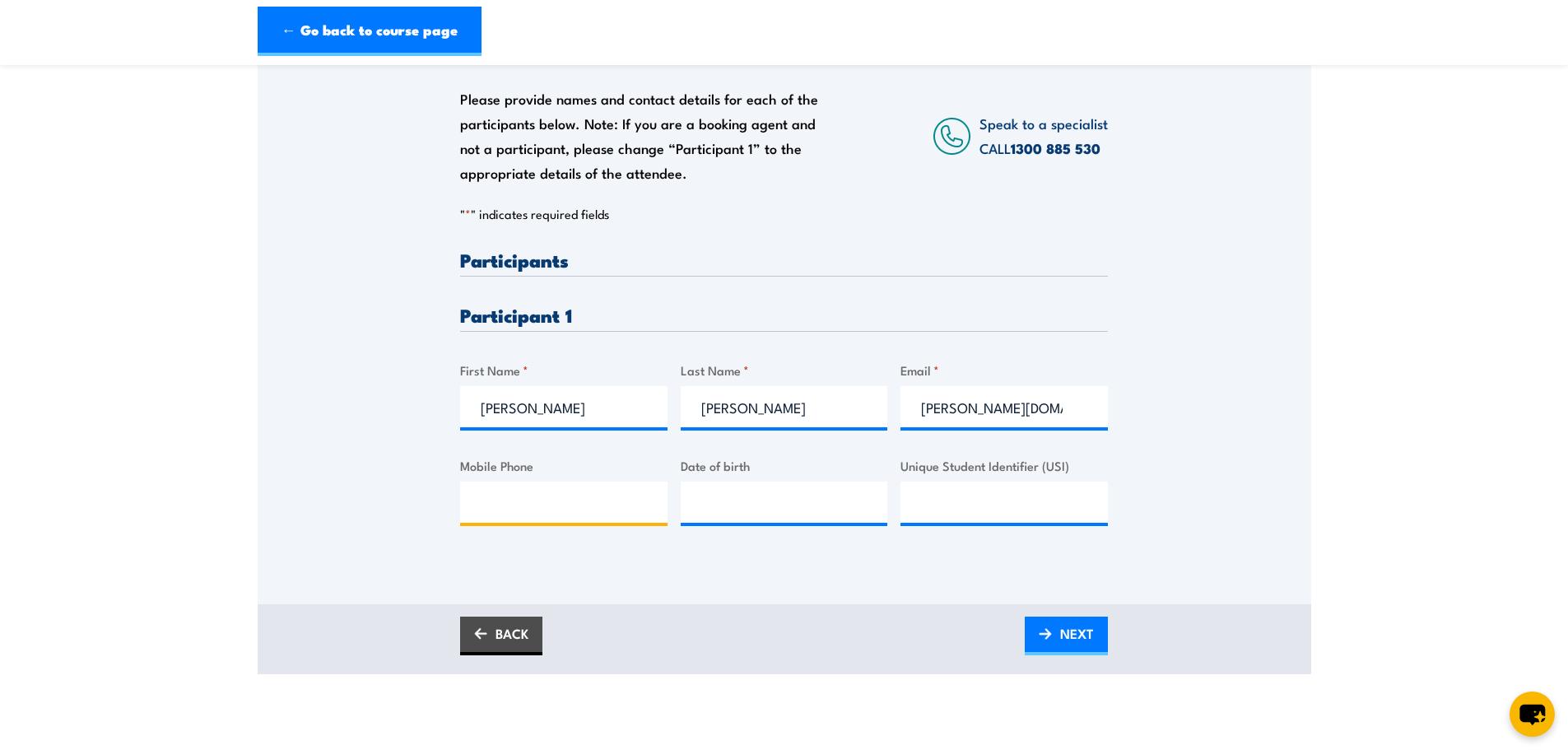
paste input "0458204099"
type input "0458204099"
click at [741, 523] on input "__/__/____" at bounding box center [784, 502] width 207 height 41
paste input "10/04/1988"
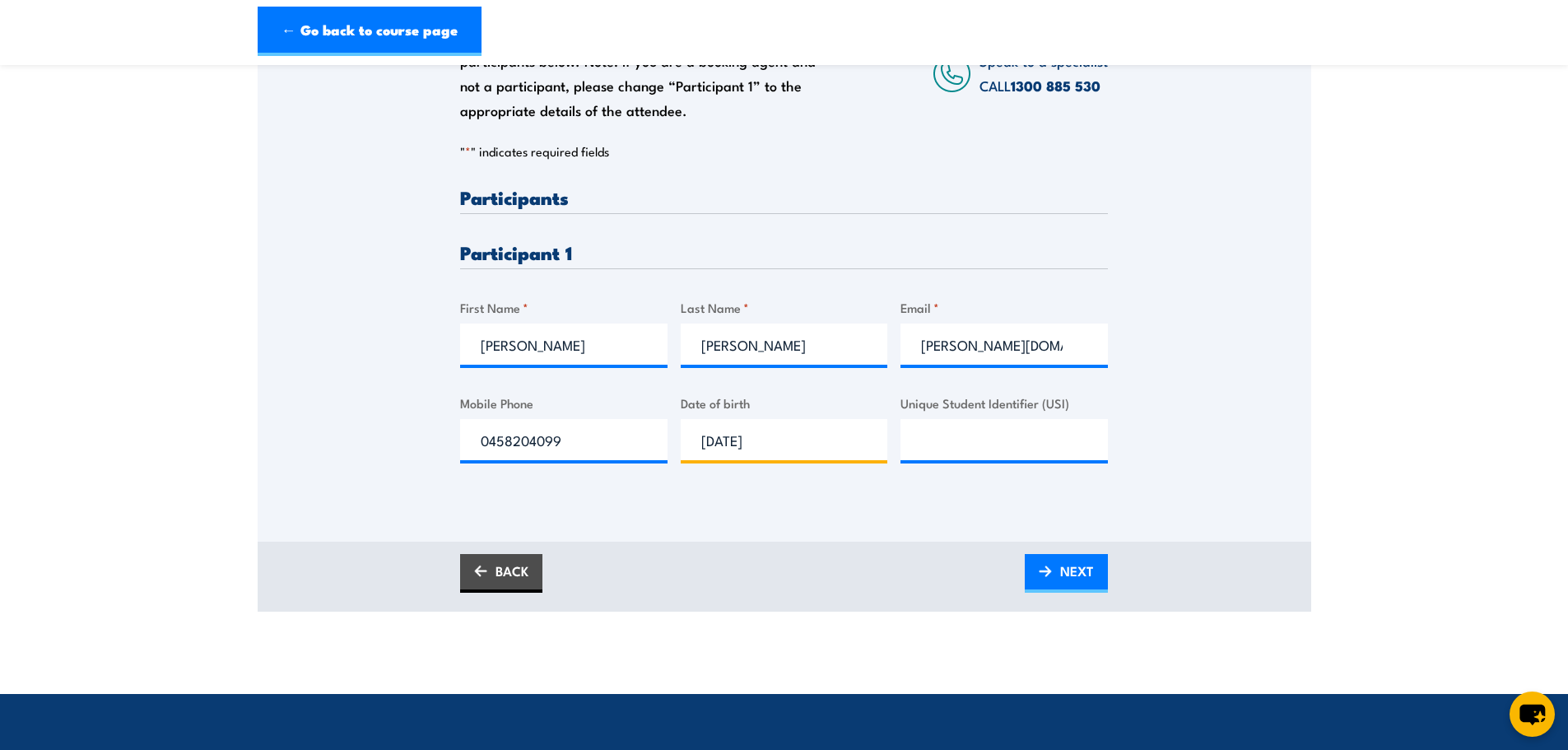
scroll to position [412, 0]
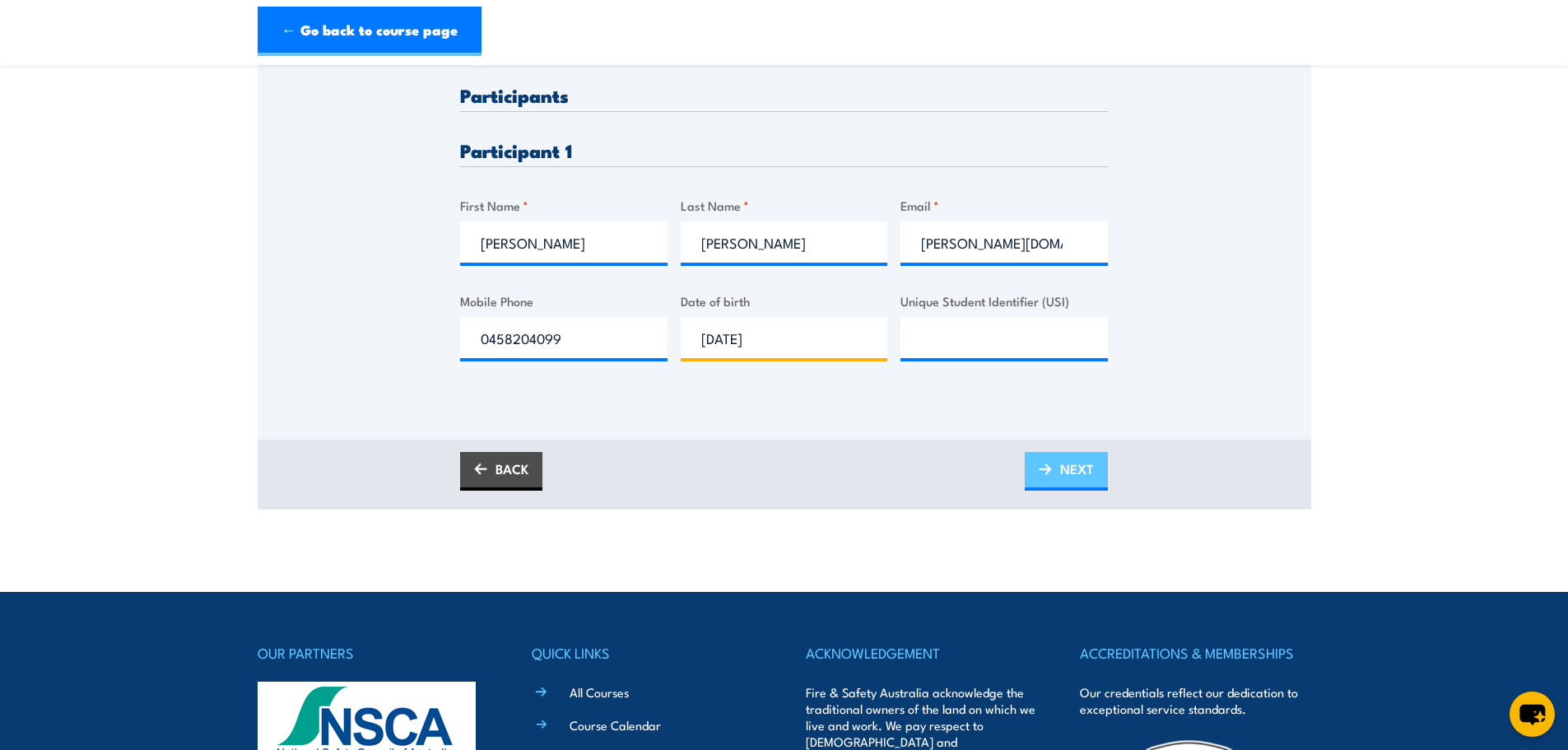
type input "10/04/1988"
click at [1060, 470] on span "NEXT" at bounding box center [1076, 469] width 34 height 44
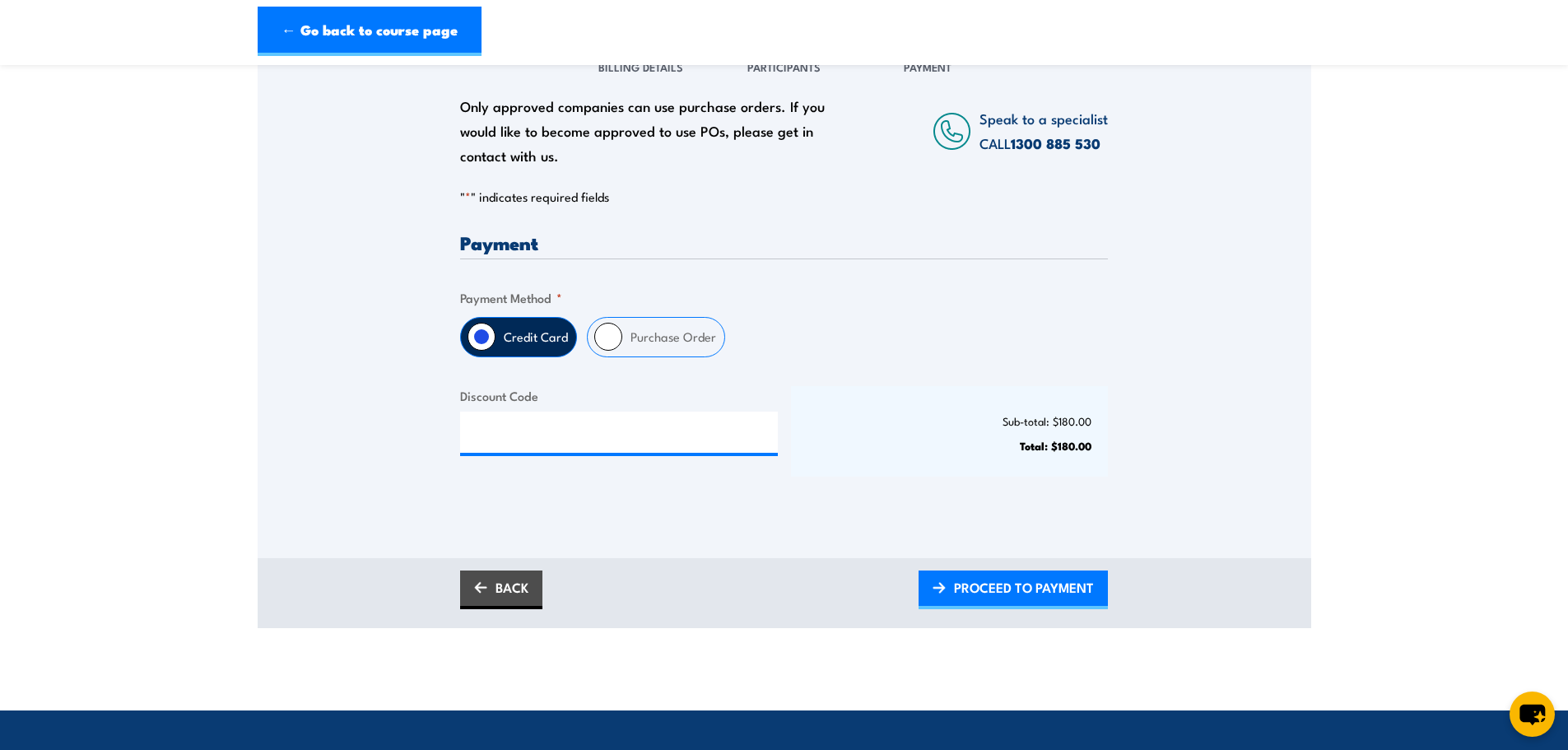
scroll to position [247, 0]
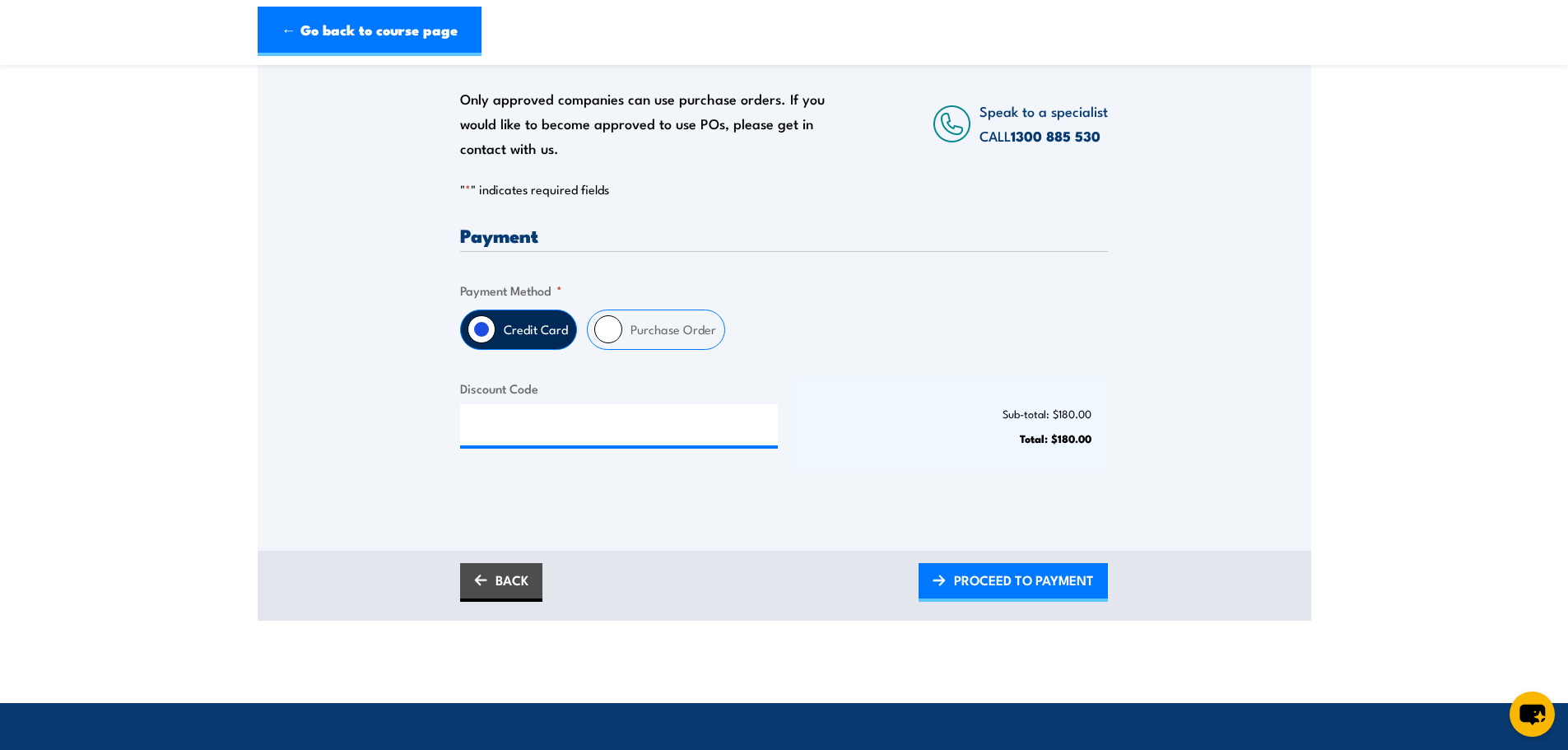
click at [614, 337] on input "Purchase Order" at bounding box center [608, 329] width 28 height 28
radio input "true"
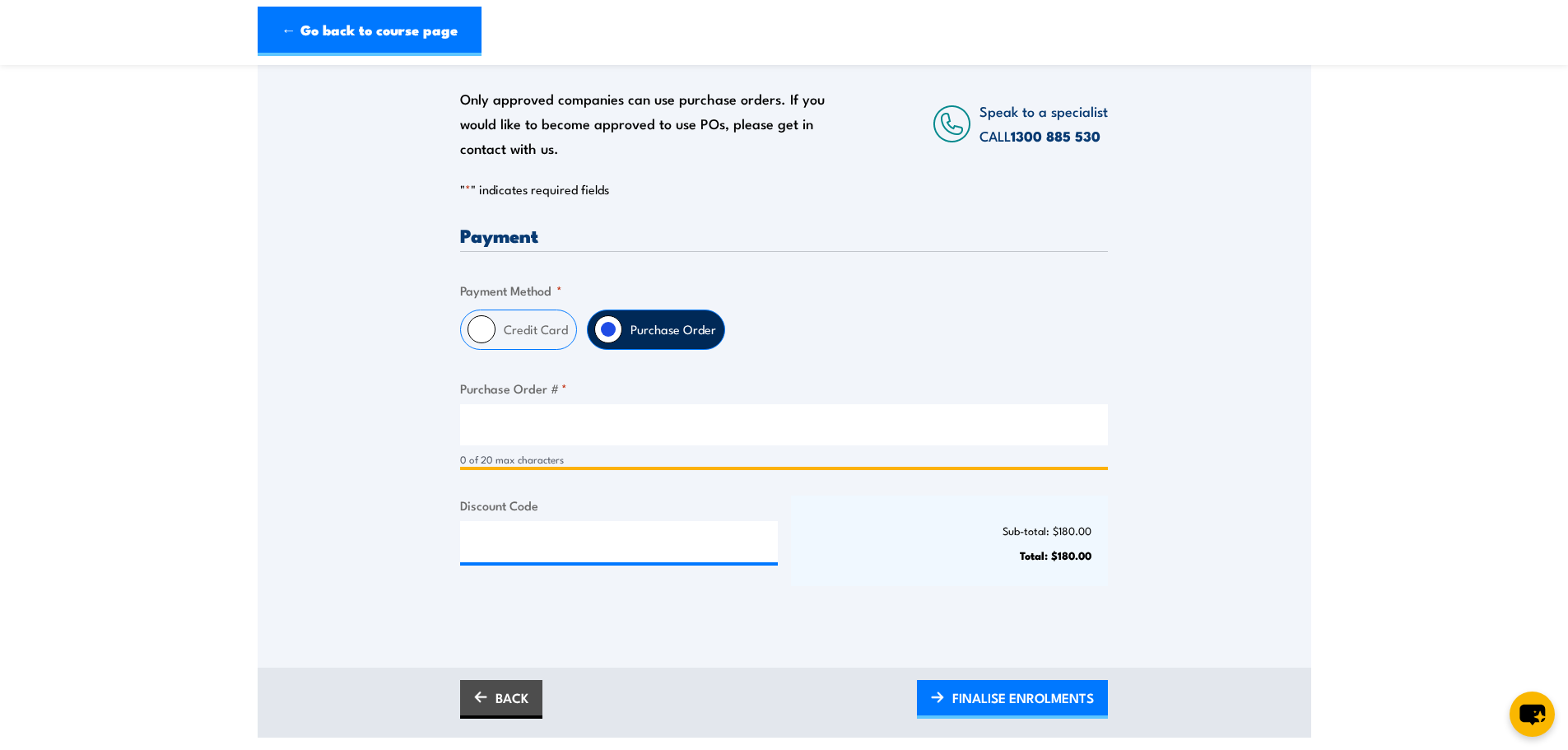
click at [490, 434] on input "Purchase Order # *" at bounding box center [784, 425] width 647 height 41
type input "P1048805"
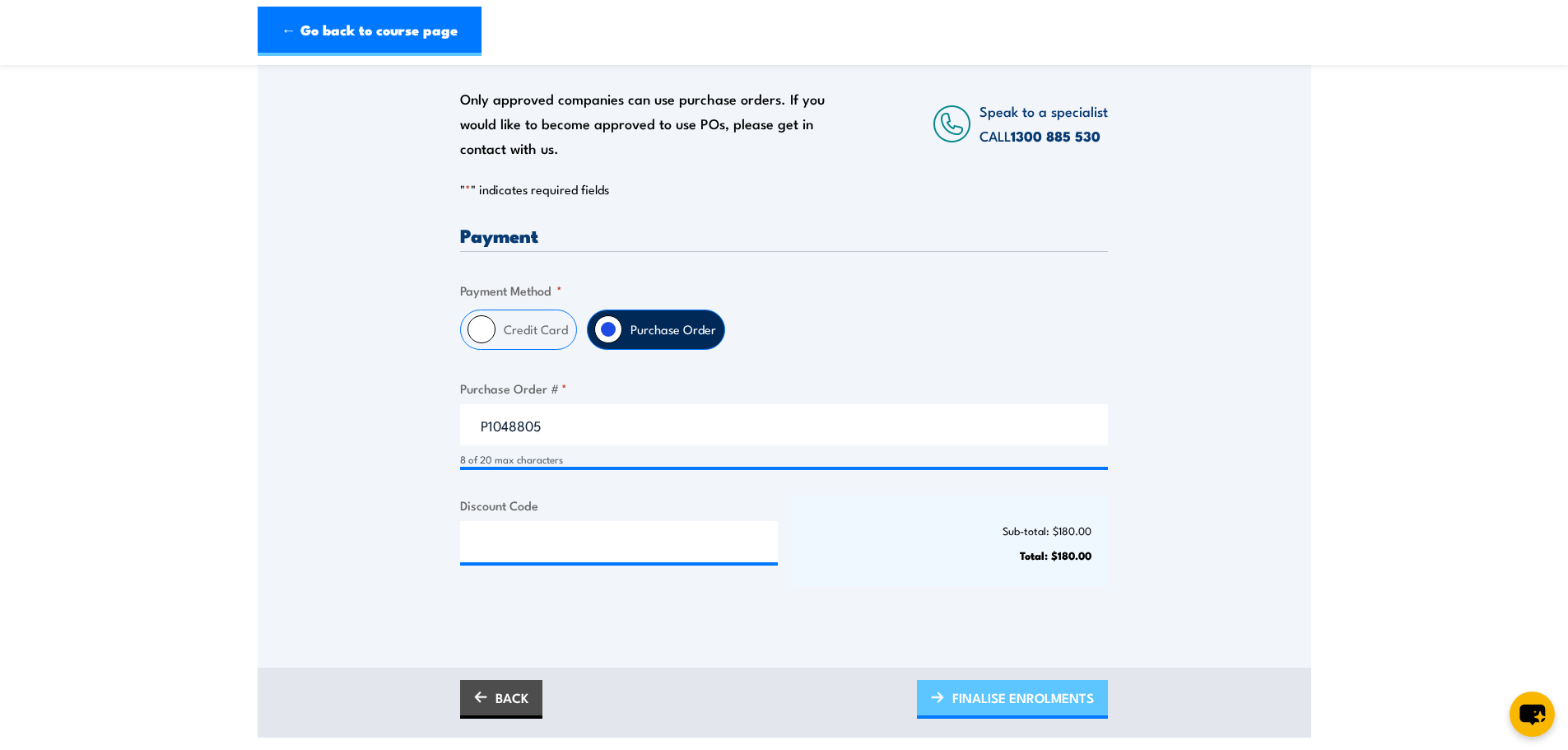
click at [1056, 719] on span "FINALISE ENROLMENTS" at bounding box center [1023, 697] width 142 height 44
